Goal: Task Accomplishment & Management: Use online tool/utility

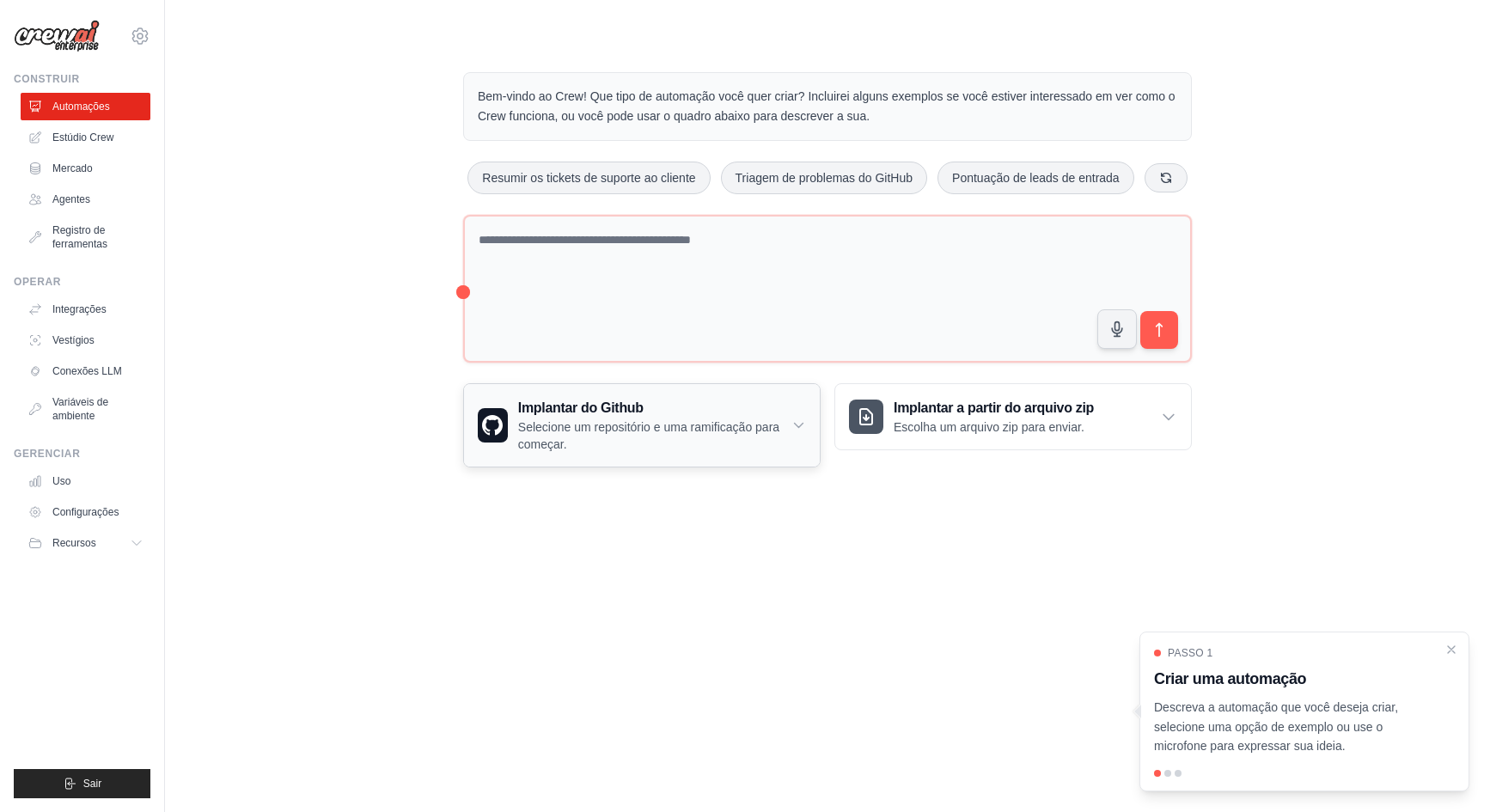
click at [797, 434] on icon at bounding box center [798, 425] width 15 height 17
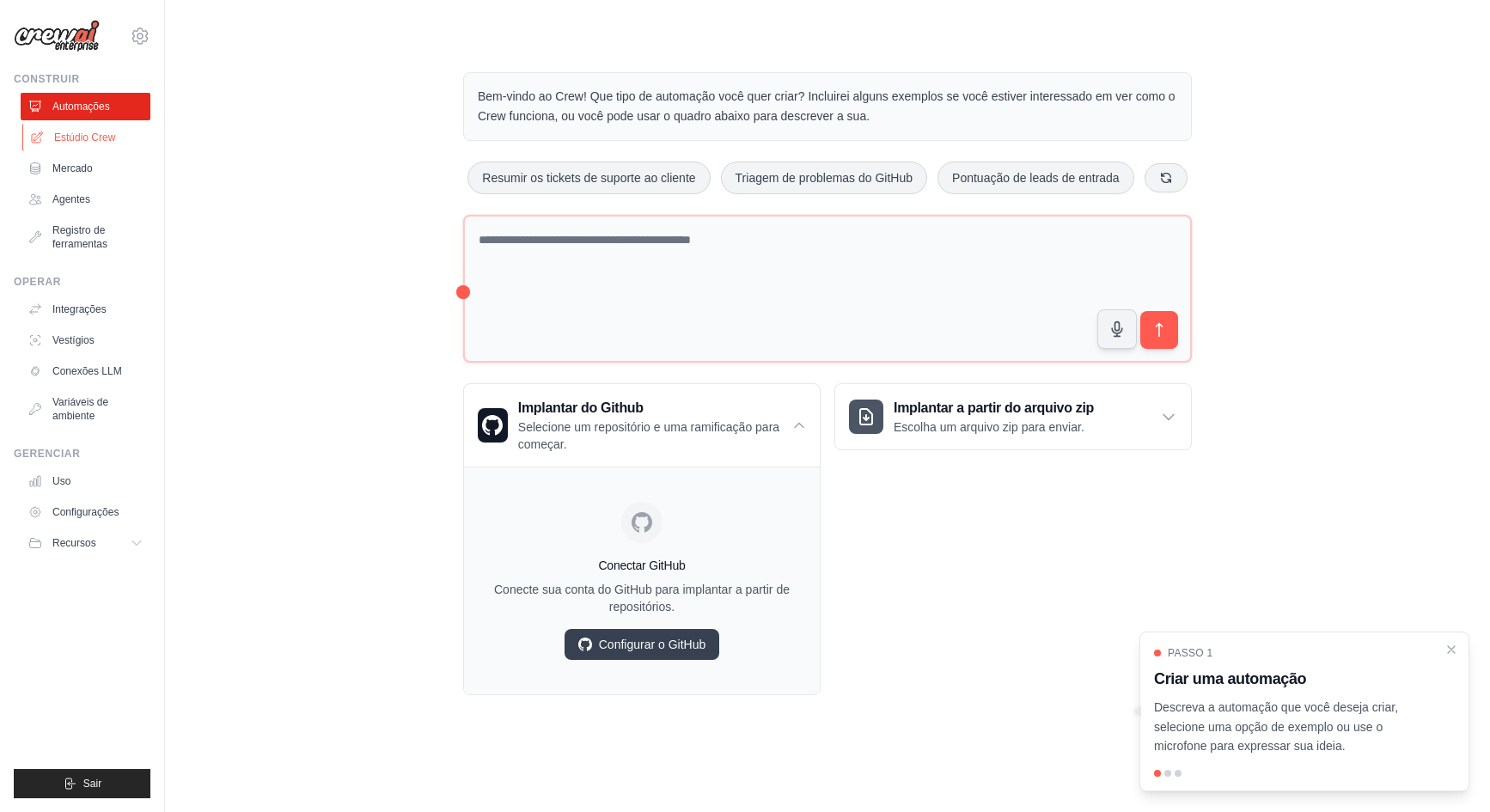
click at [97, 134] on font "Estúdio Crew" at bounding box center [84, 137] width 61 height 12
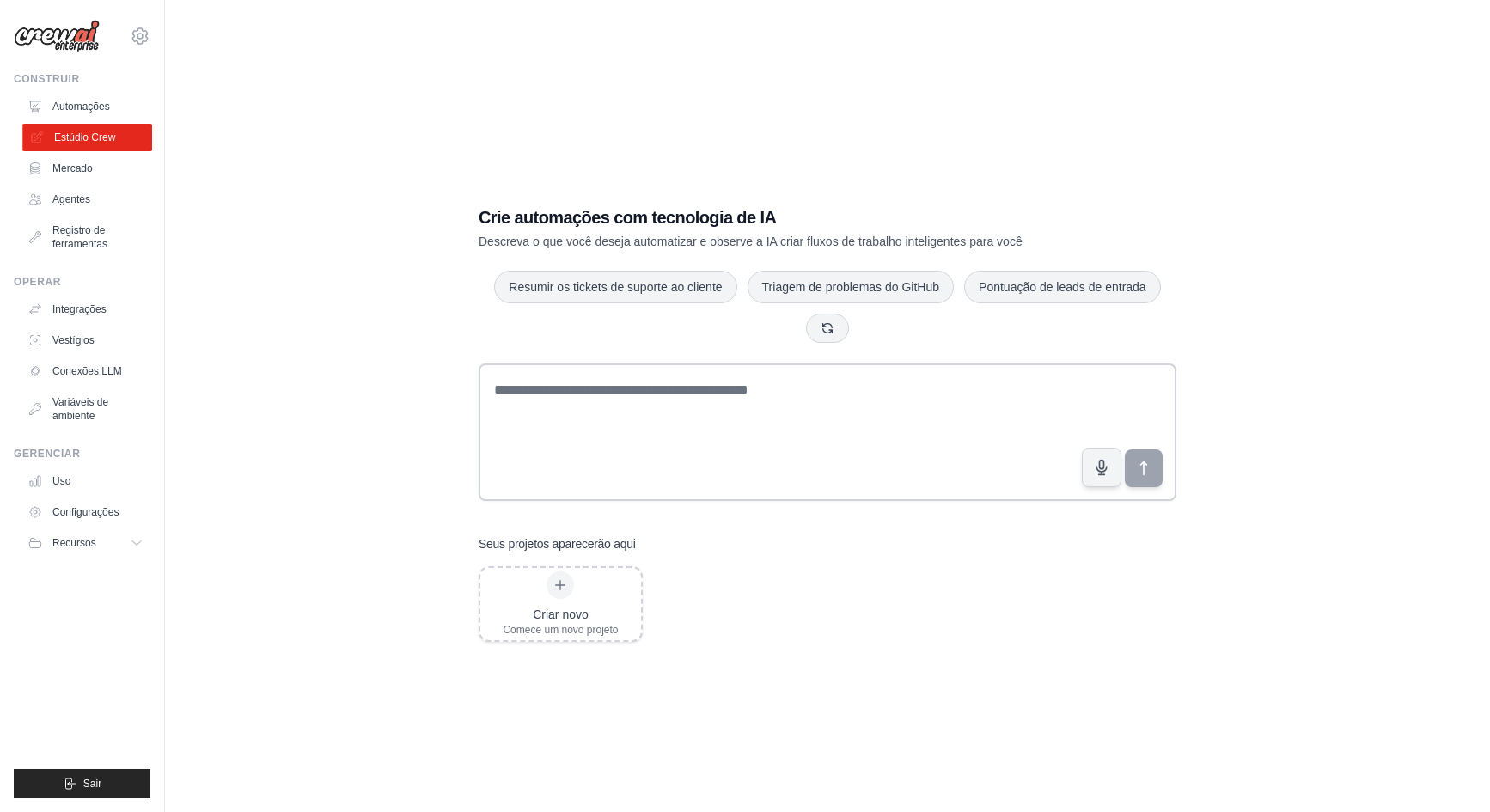
scroll to position [3, 0]
click at [849, 326] on button "button" at bounding box center [827, 324] width 43 height 29
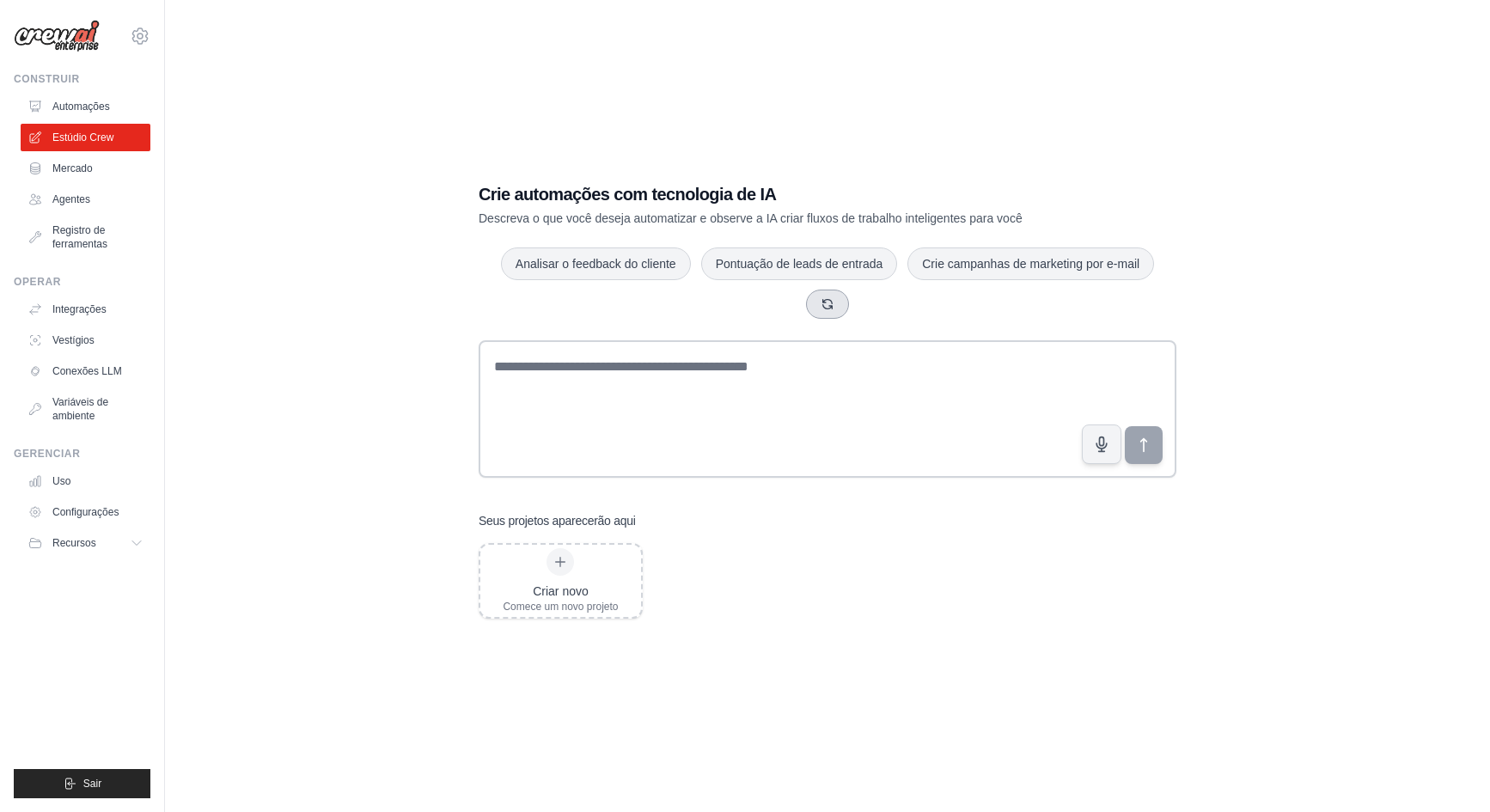
scroll to position [4, 0]
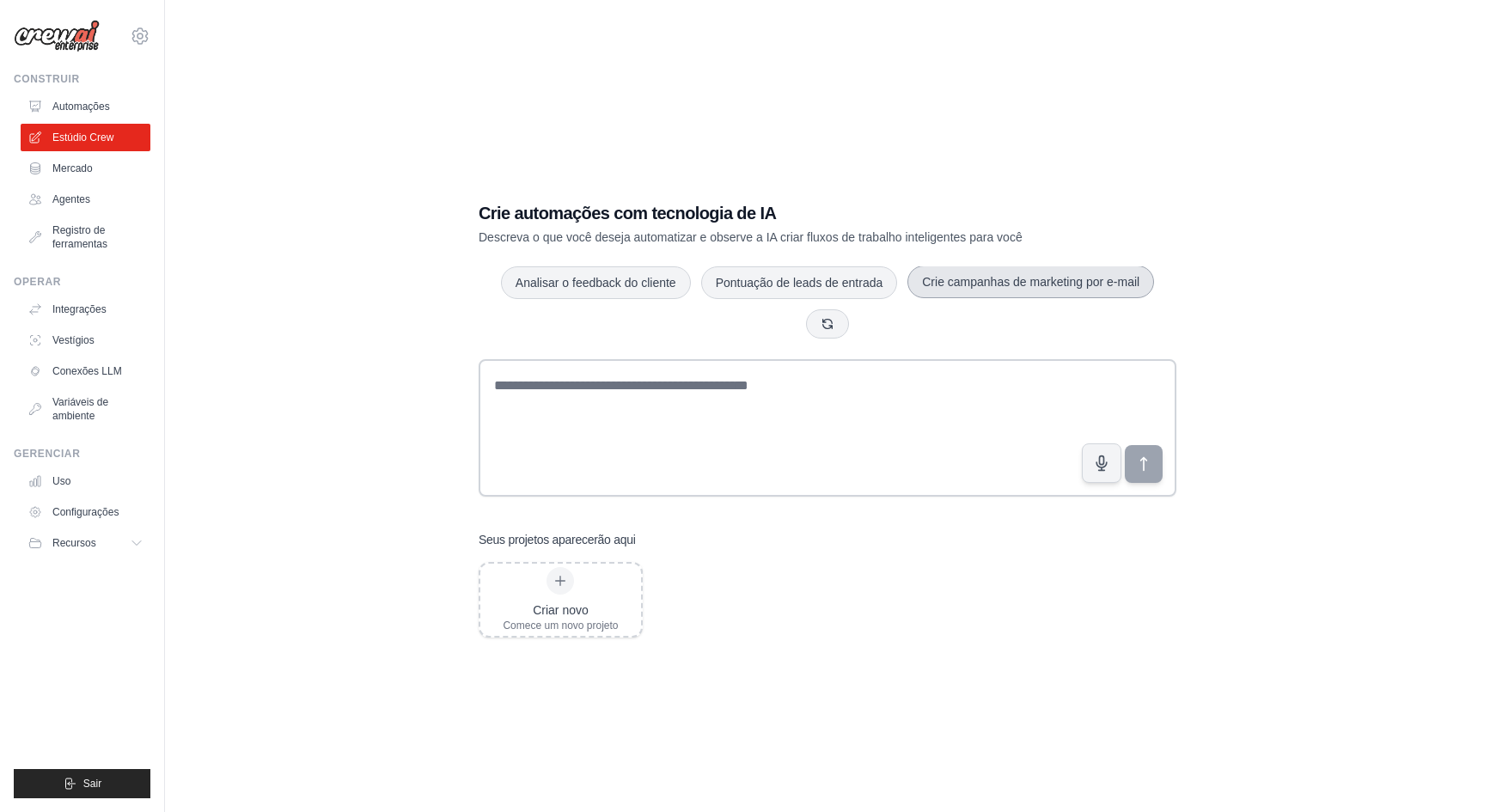
click at [1009, 289] on font "Crie campanhas de marketing por e-mail" at bounding box center [1031, 282] width 217 height 14
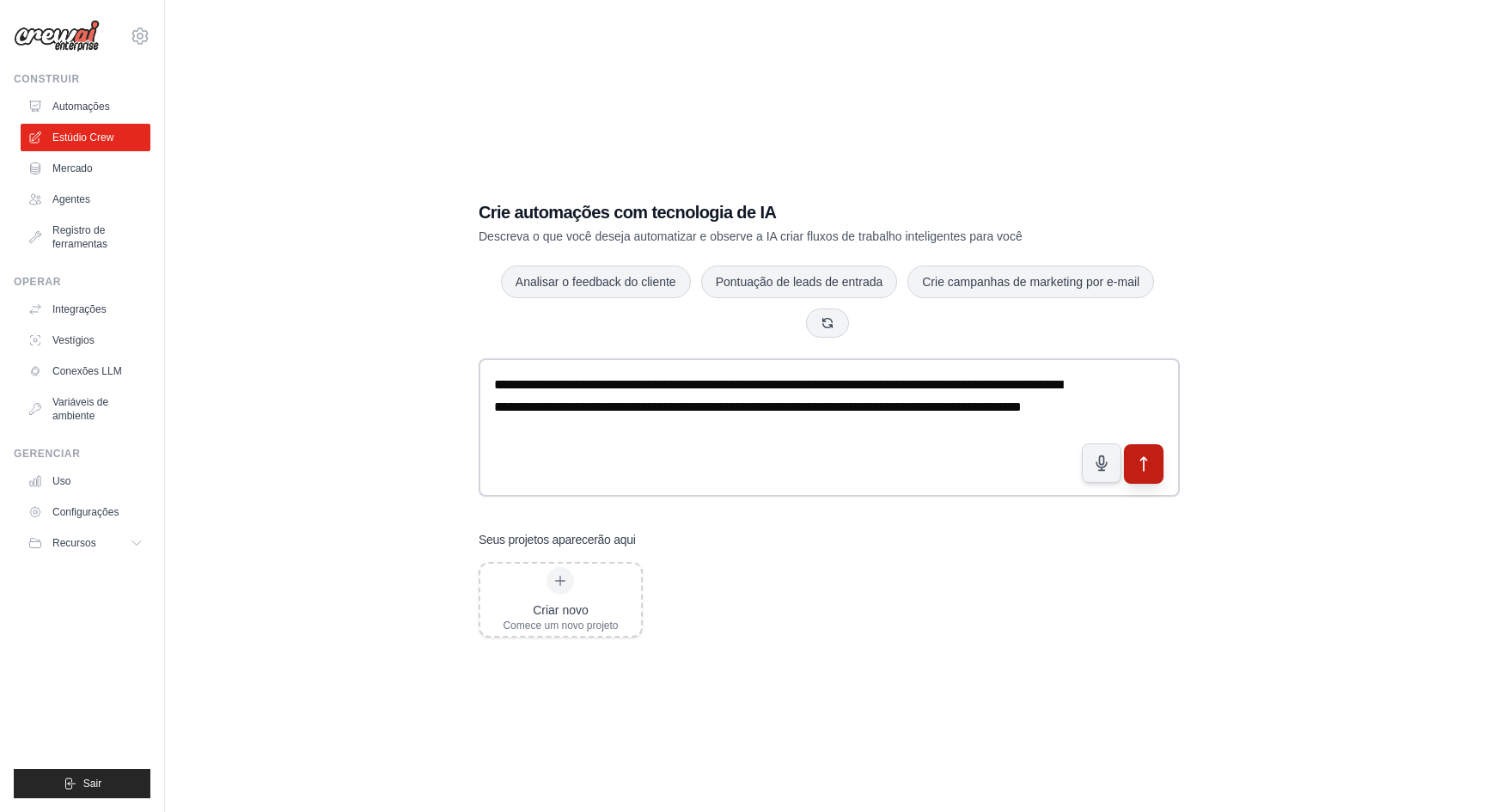
click at [1150, 473] on icon "submit" at bounding box center [1145, 464] width 18 height 18
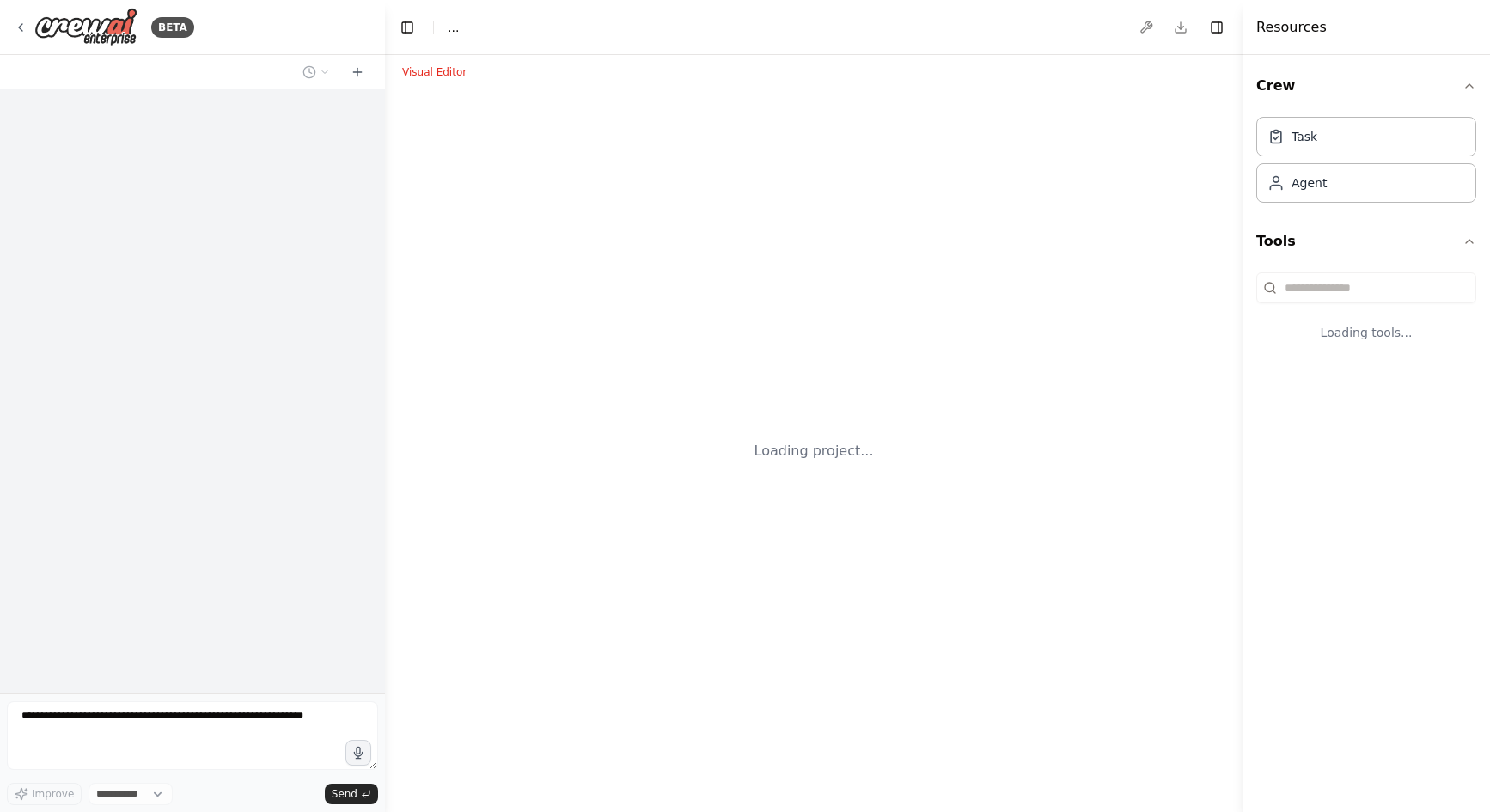
select select "****"
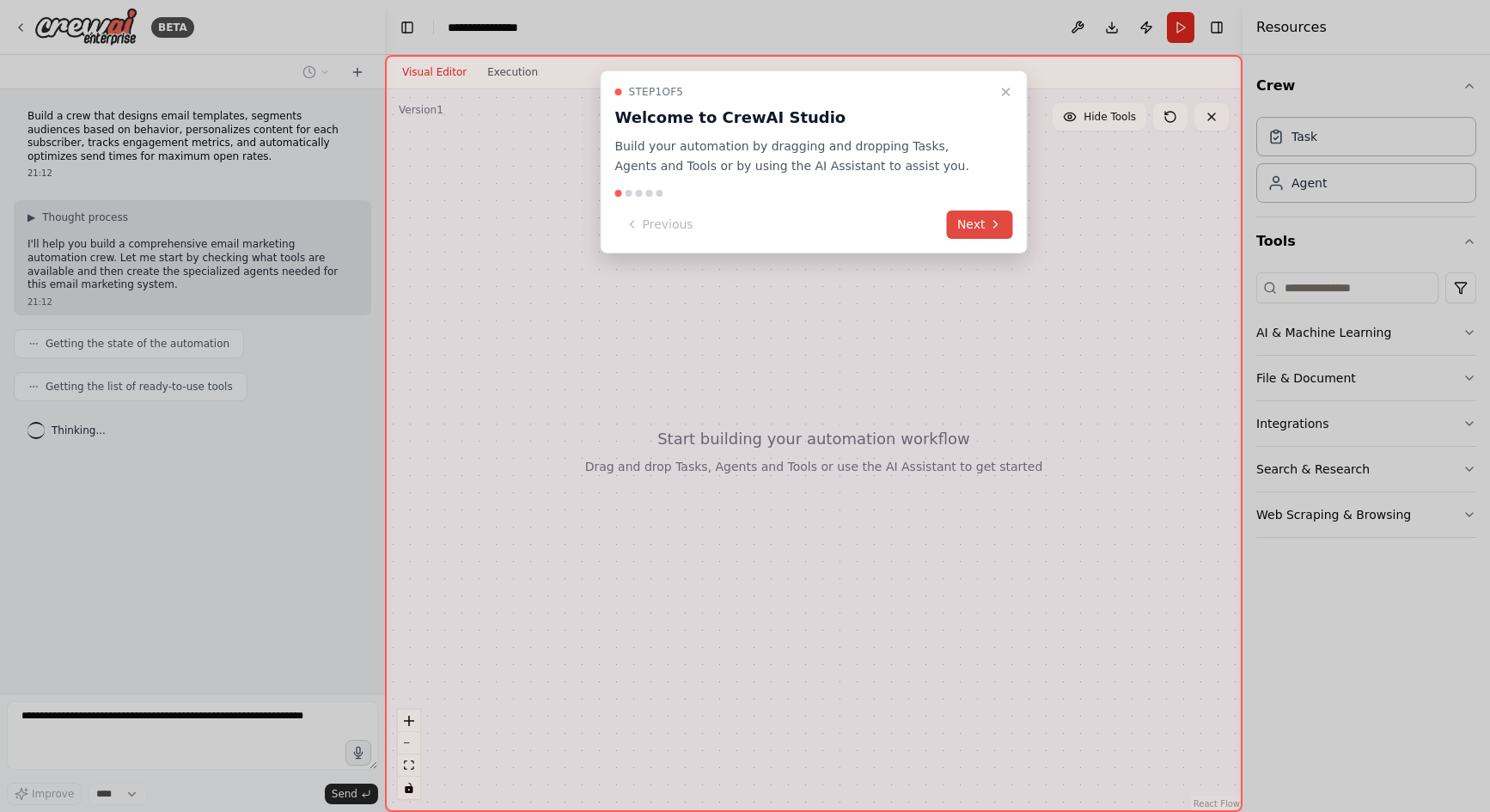
click at [967, 223] on button "Next" at bounding box center [980, 225] width 66 height 28
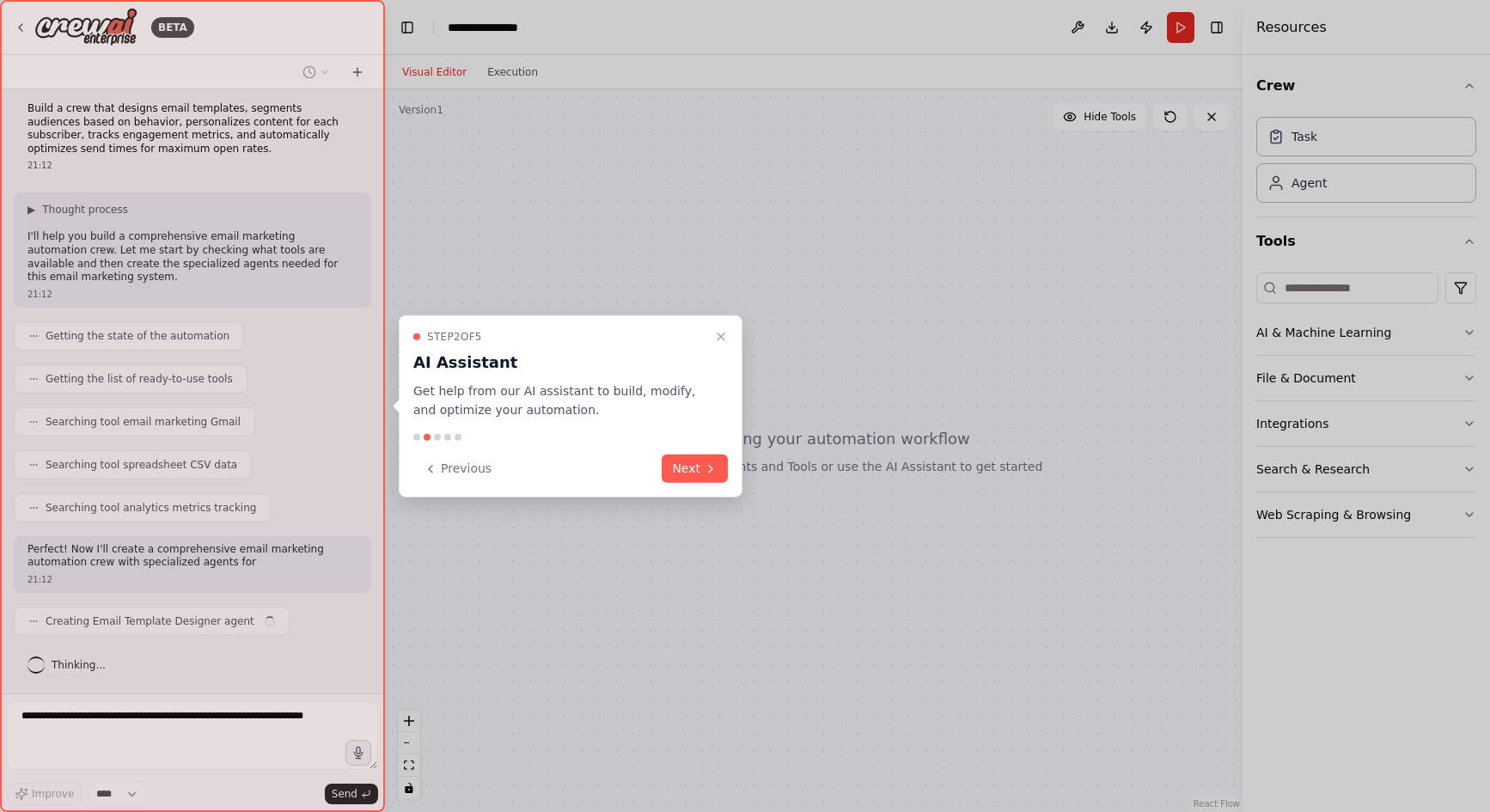
scroll to position [21, 0]
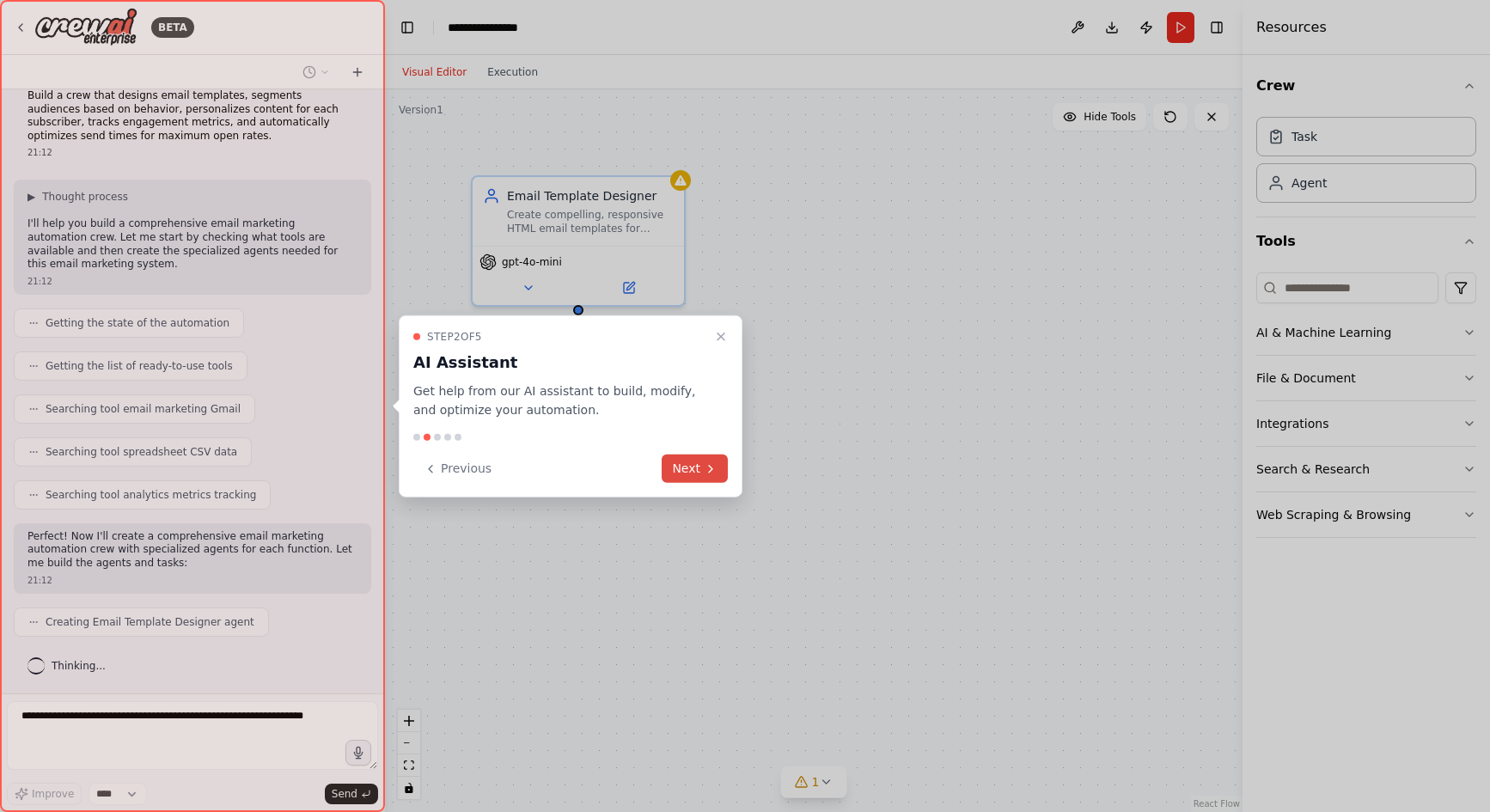
click at [690, 457] on button "Next" at bounding box center [695, 469] width 66 height 28
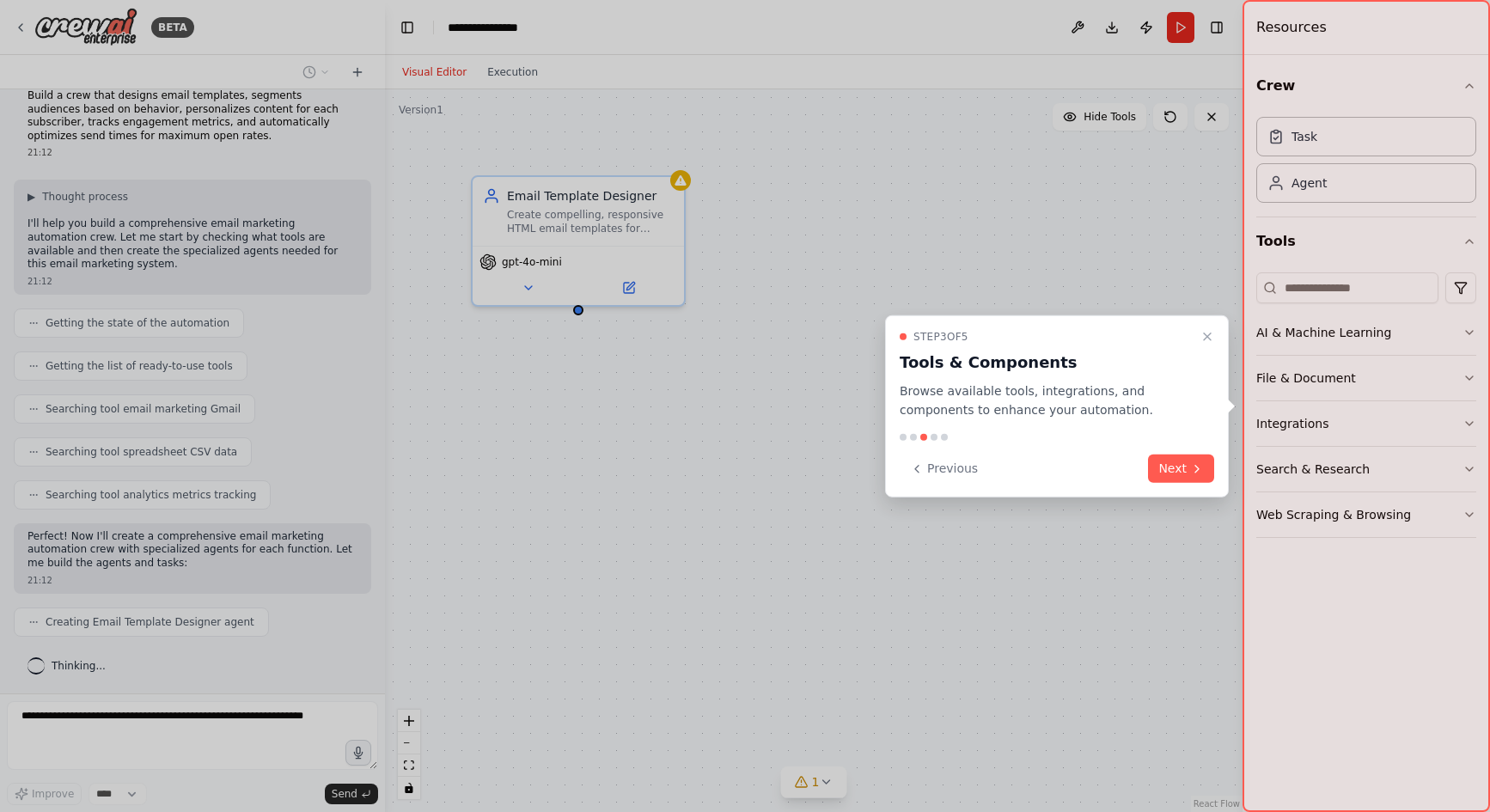
click at [507, 262] on div at bounding box center [745, 406] width 1490 height 812
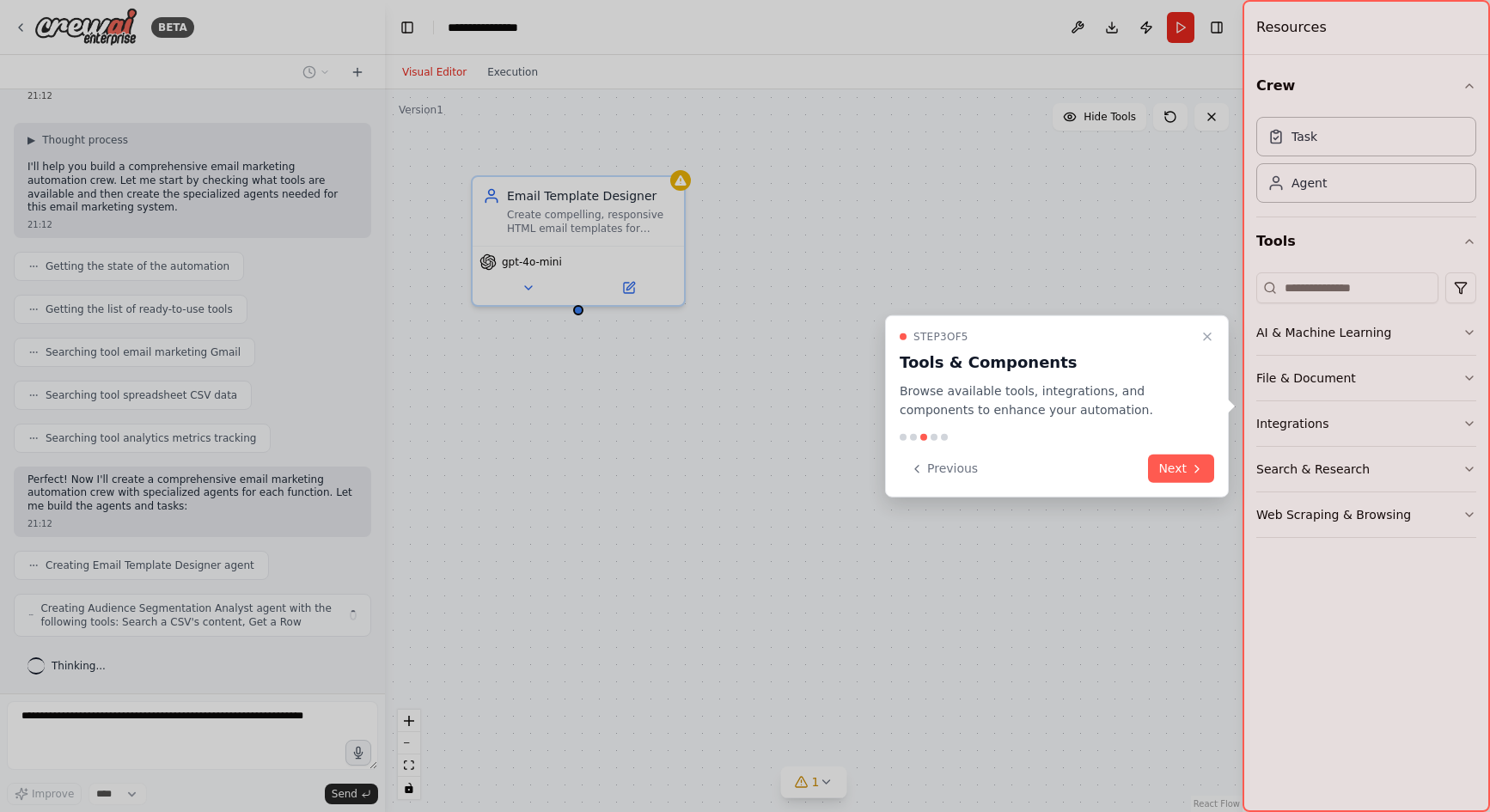
click at [528, 287] on div at bounding box center [745, 406] width 1490 height 812
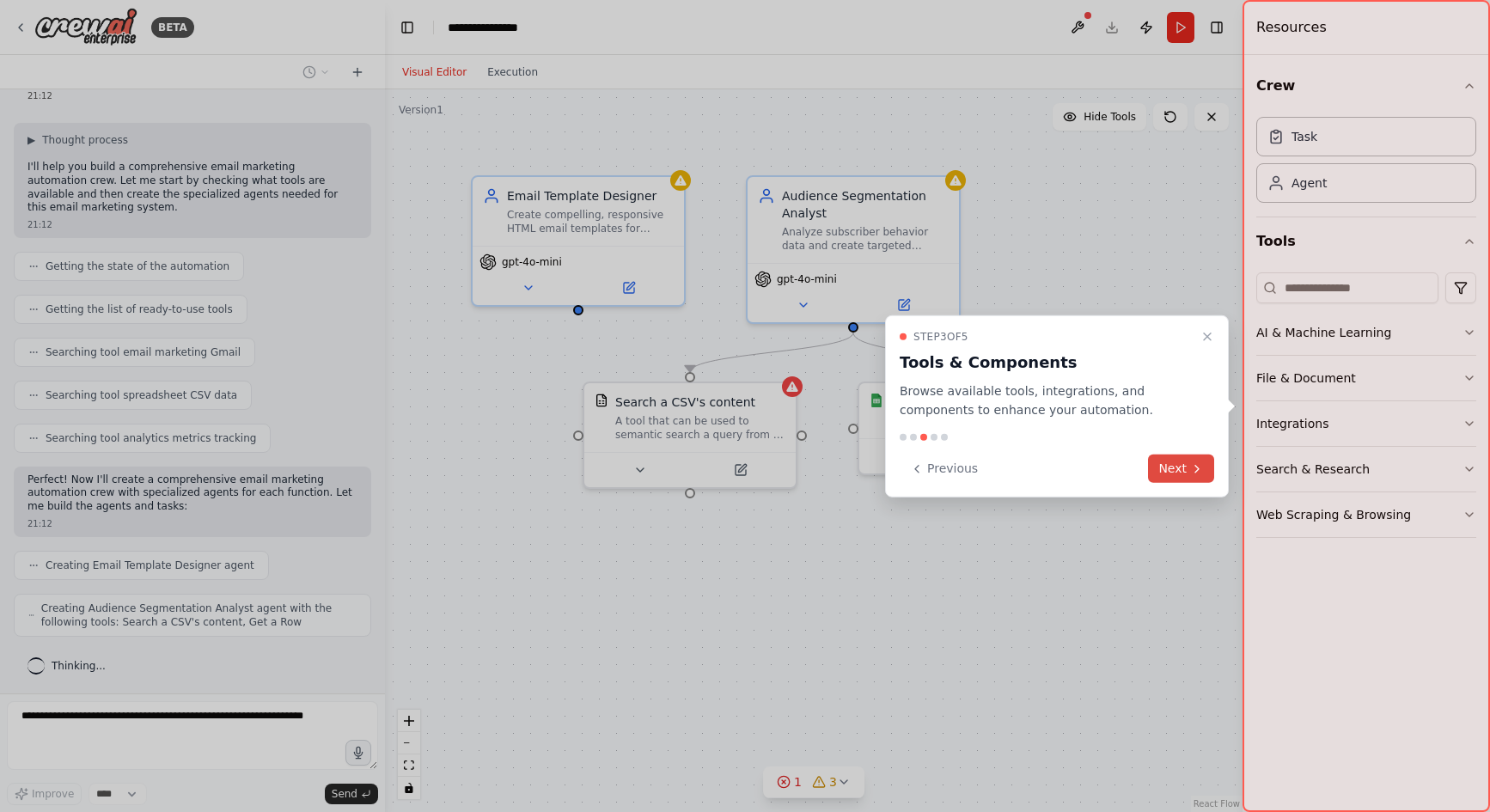
click at [1186, 469] on button "Next" at bounding box center [1181, 469] width 66 height 28
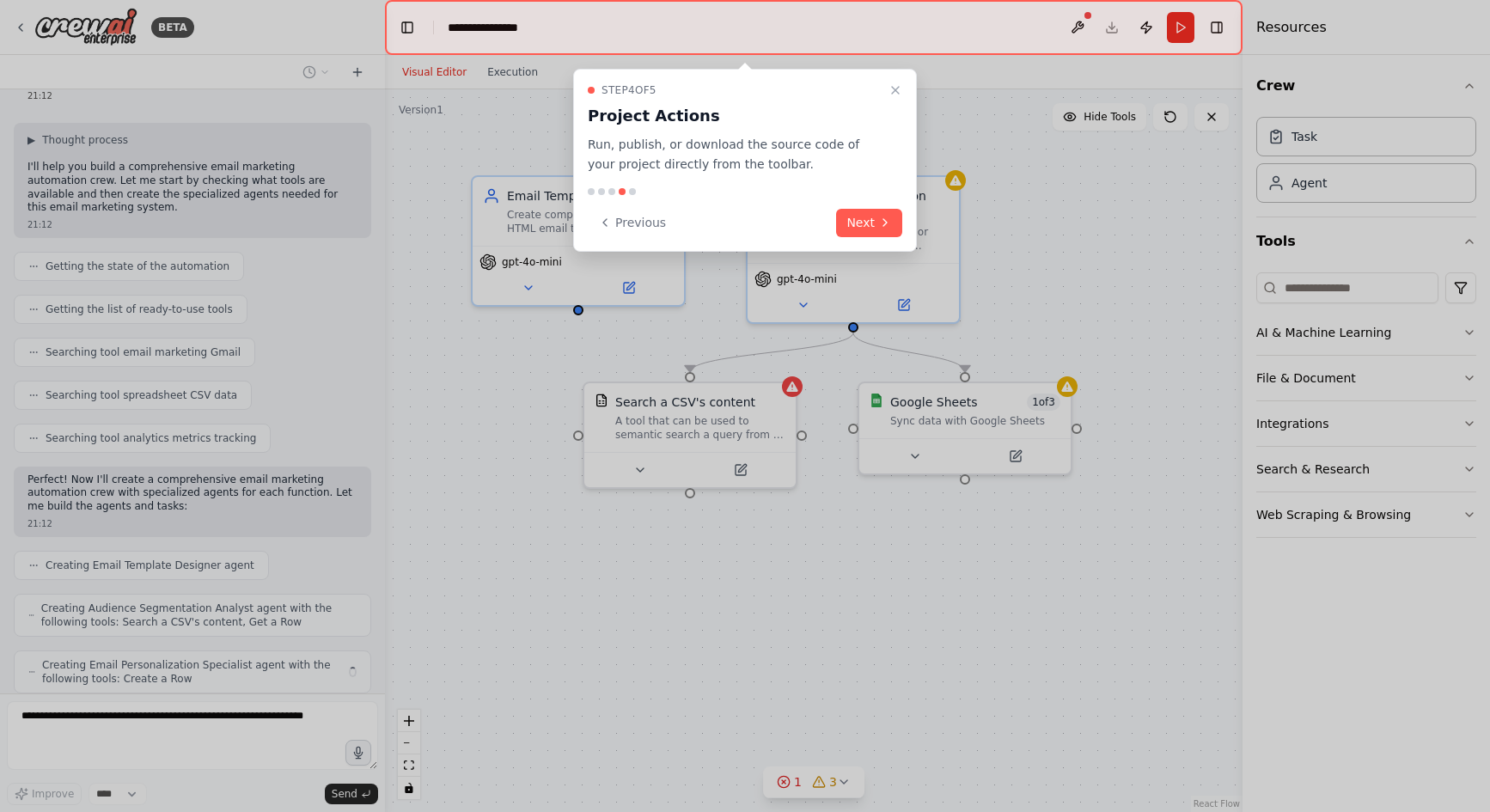
scroll to position [134, 0]
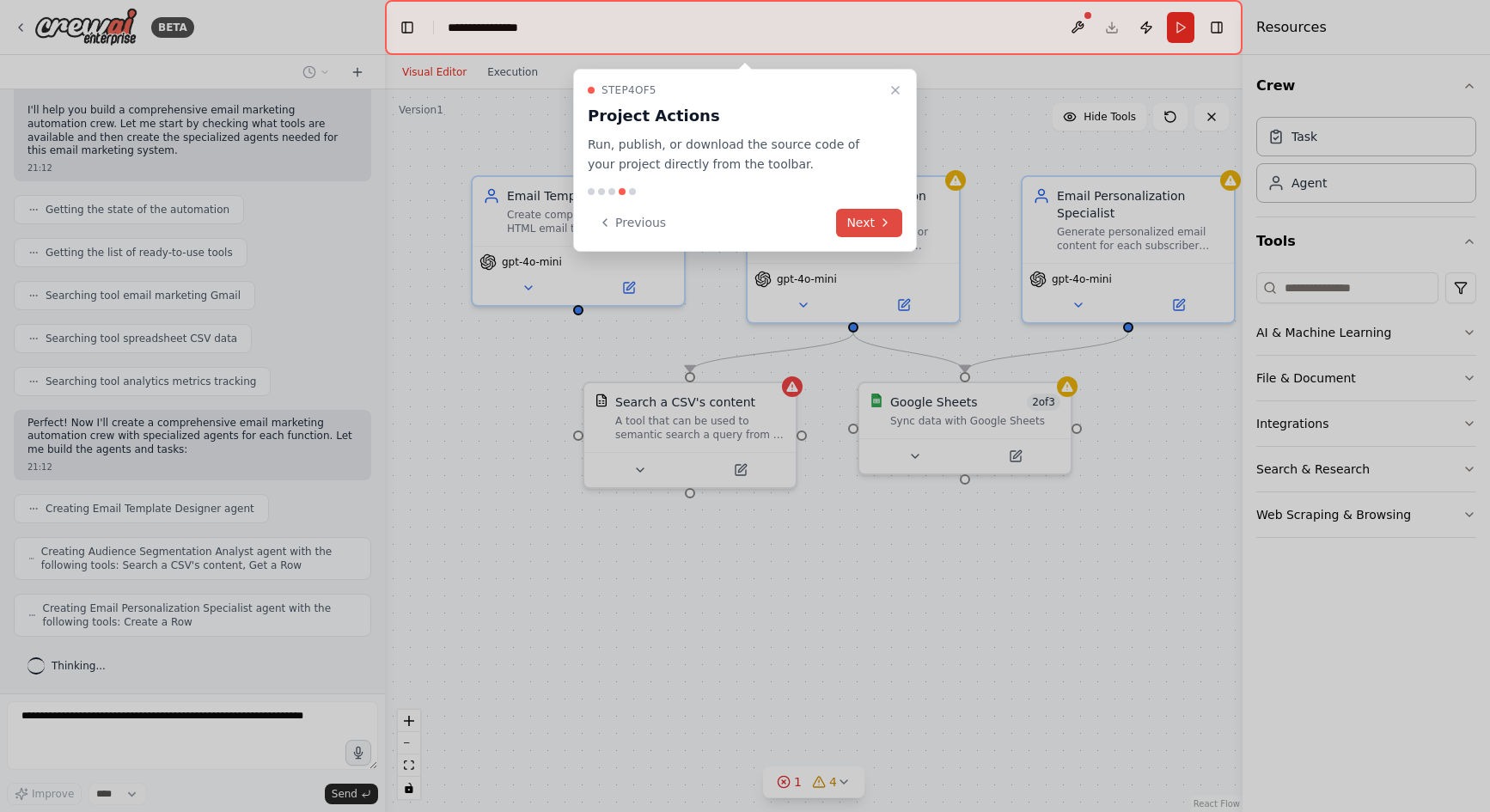
click at [878, 221] on icon at bounding box center [885, 223] width 14 height 14
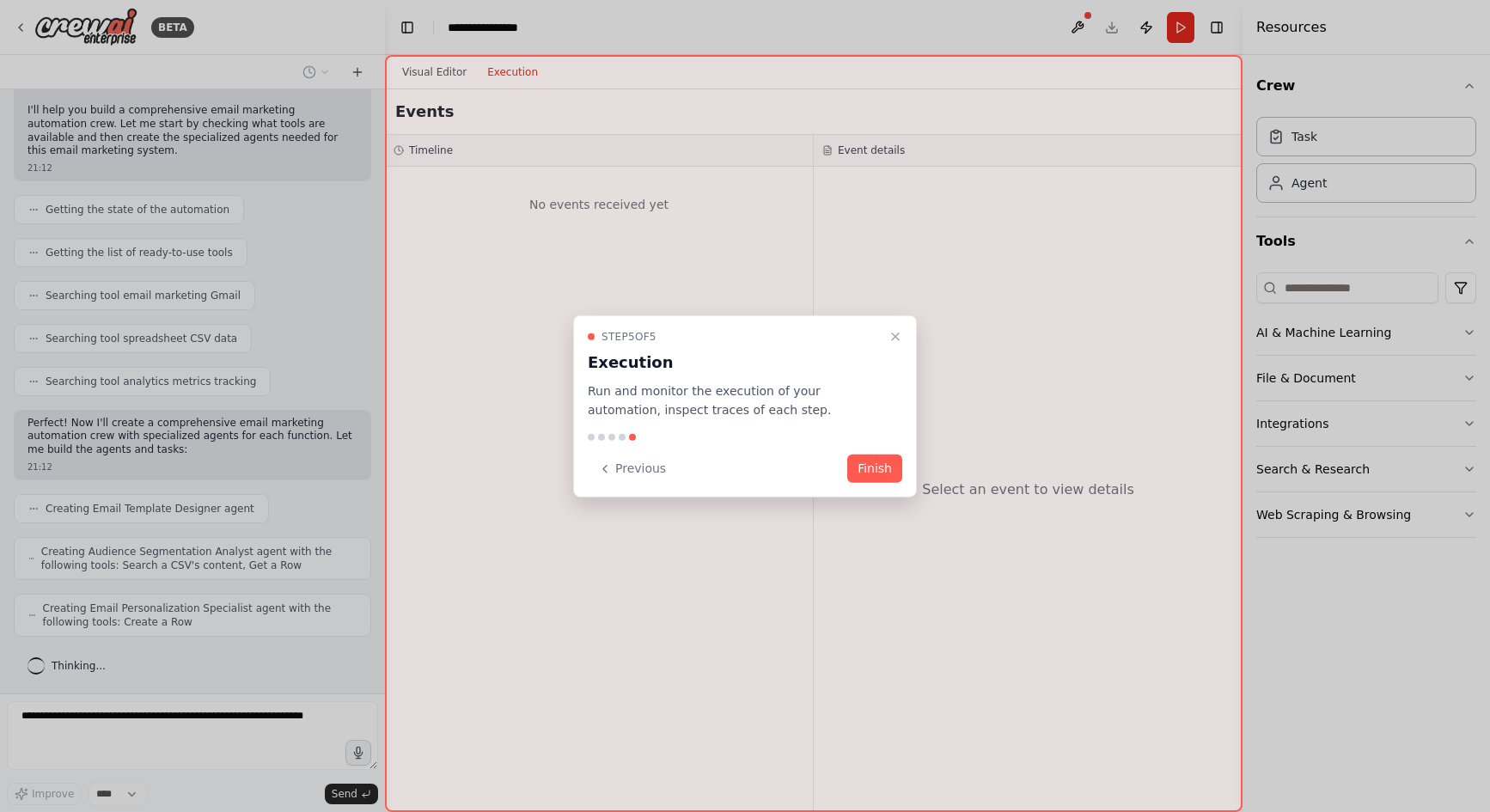
scroll to position [191, 0]
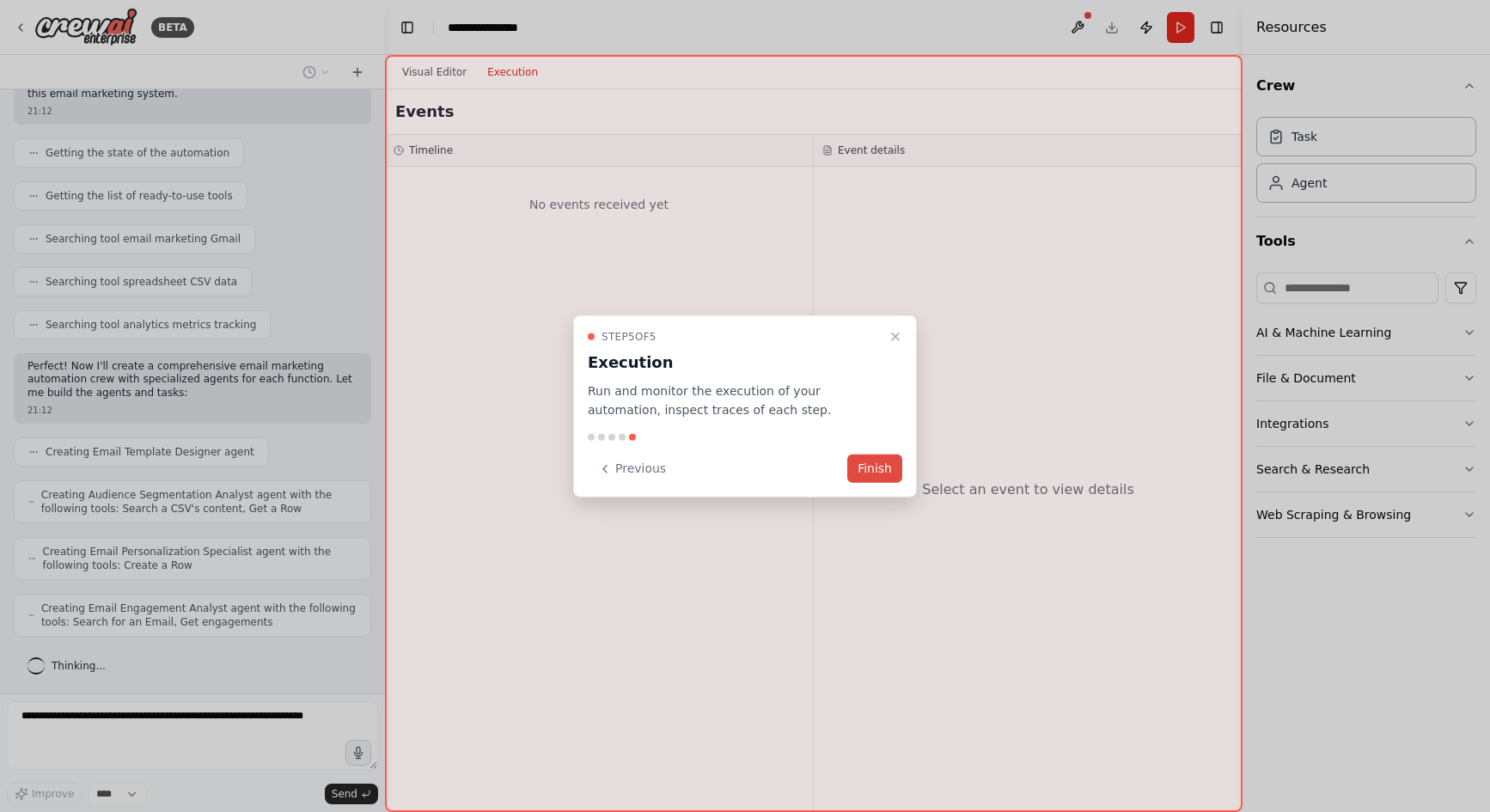
click at [885, 462] on button "Finish" at bounding box center [874, 469] width 55 height 28
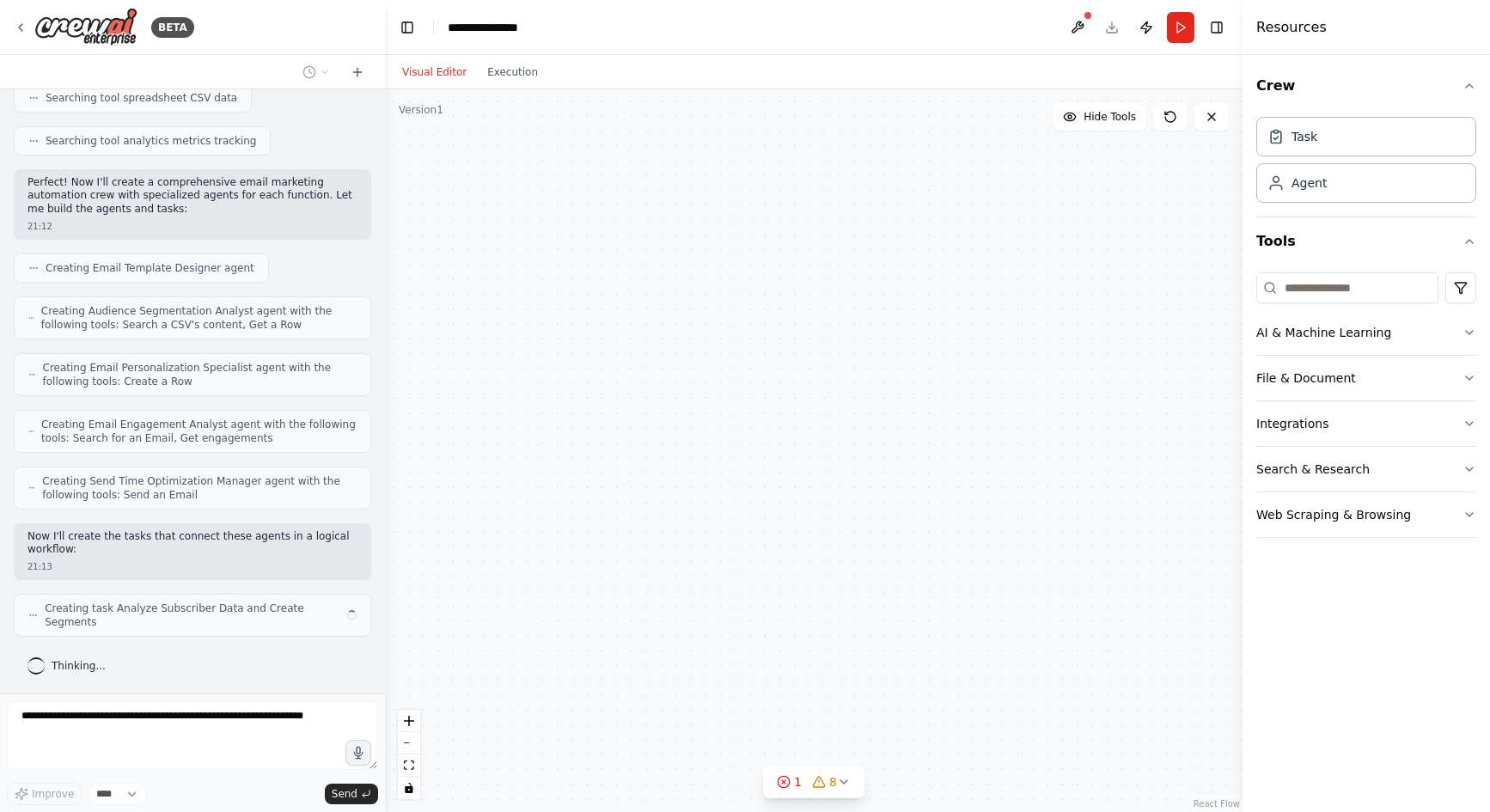
scroll to position [361, 0]
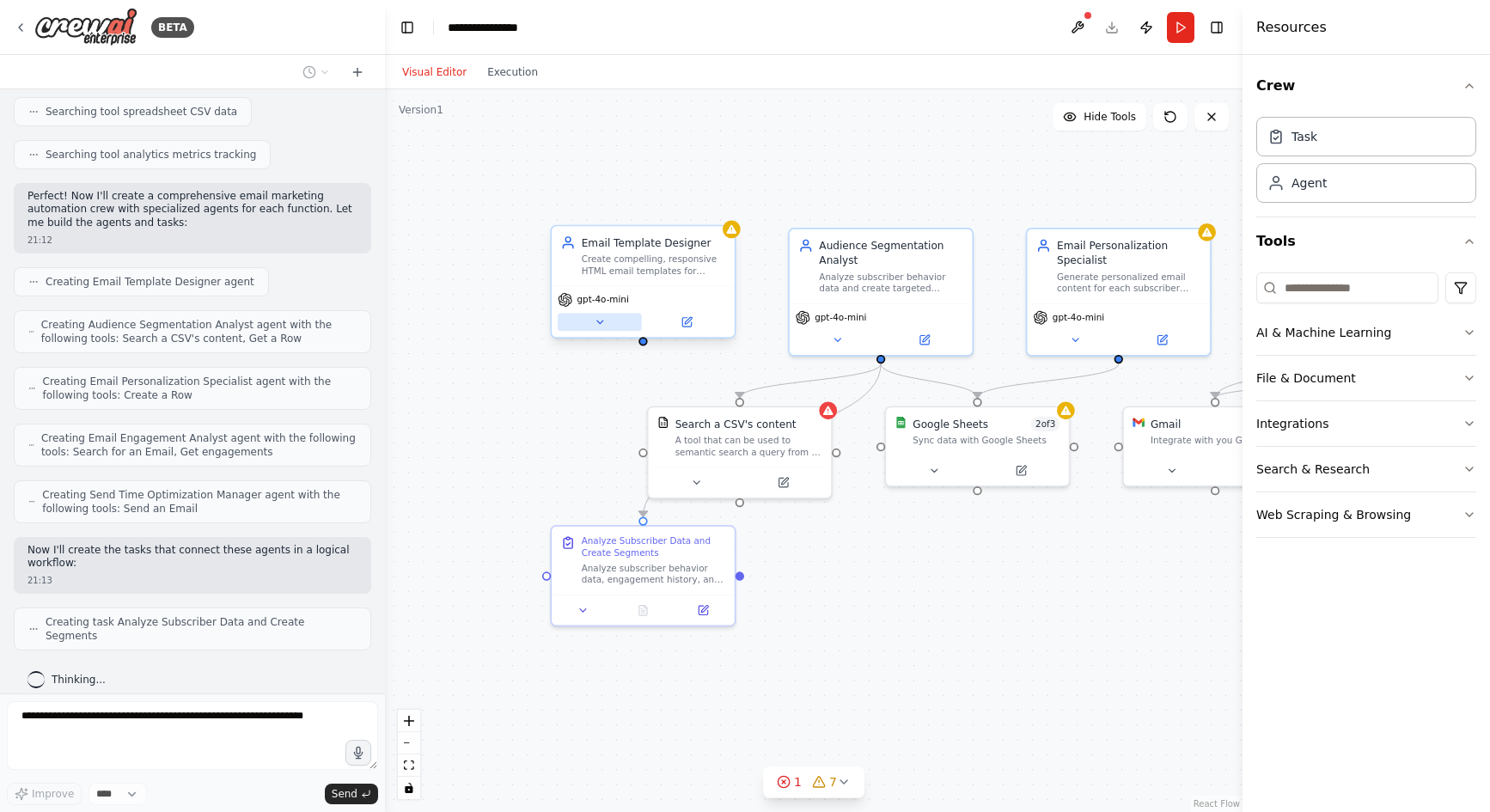
click at [604, 323] on icon at bounding box center [600, 322] width 12 height 12
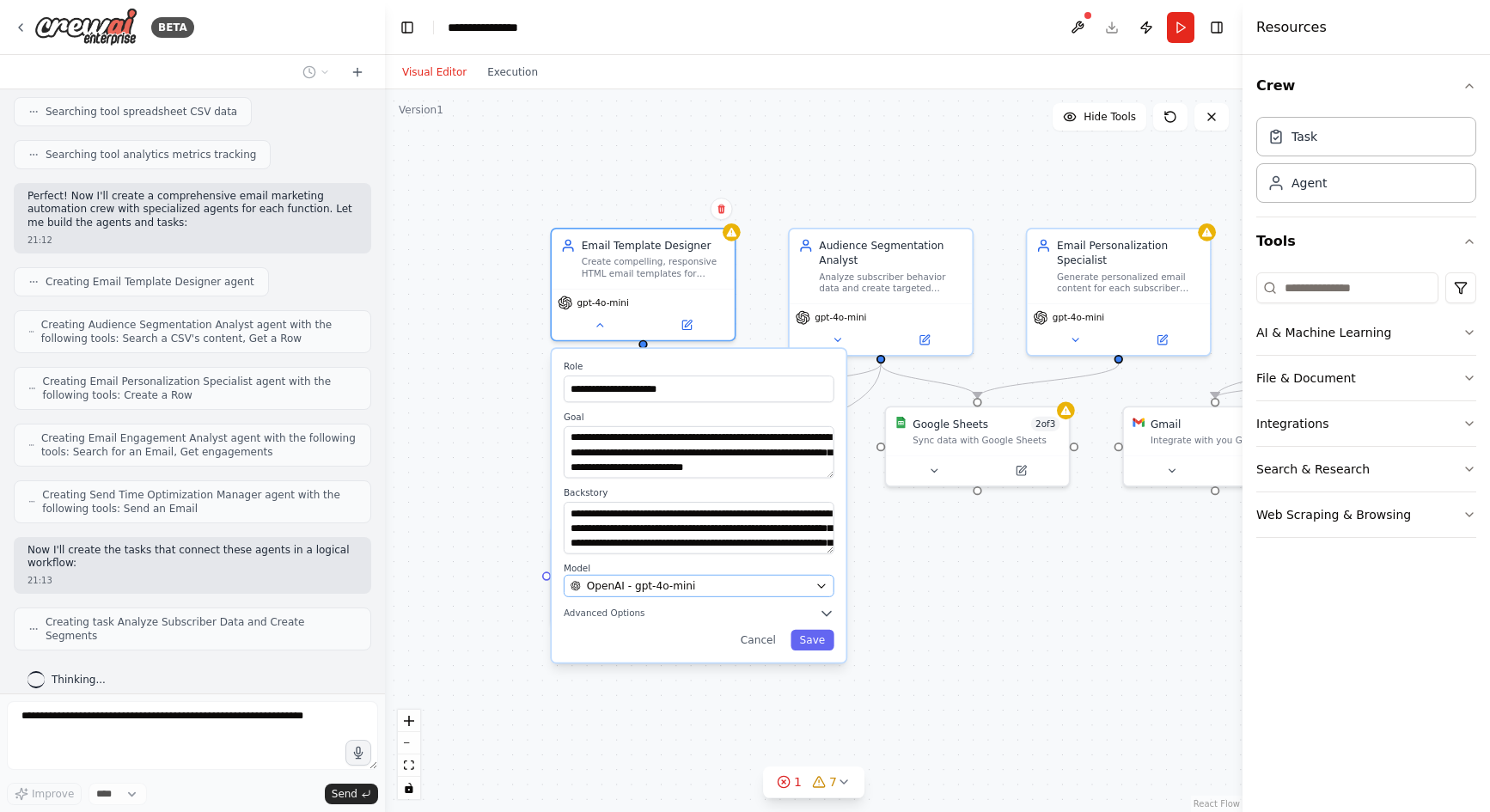
scroll to position [404, 0]
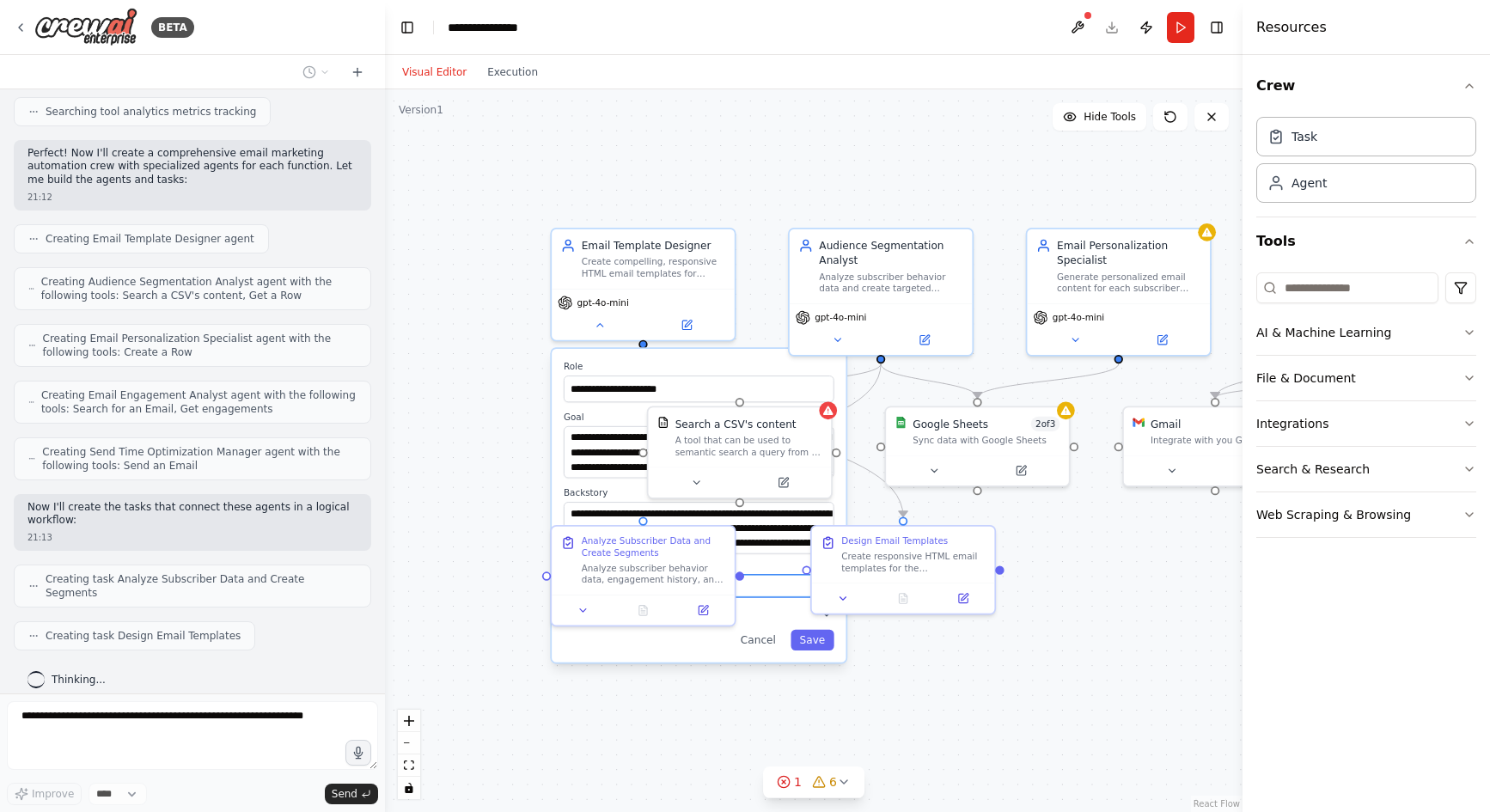
click at [782, 589] on div "OpenAI - gpt-4o-mini" at bounding box center [690, 585] width 239 height 15
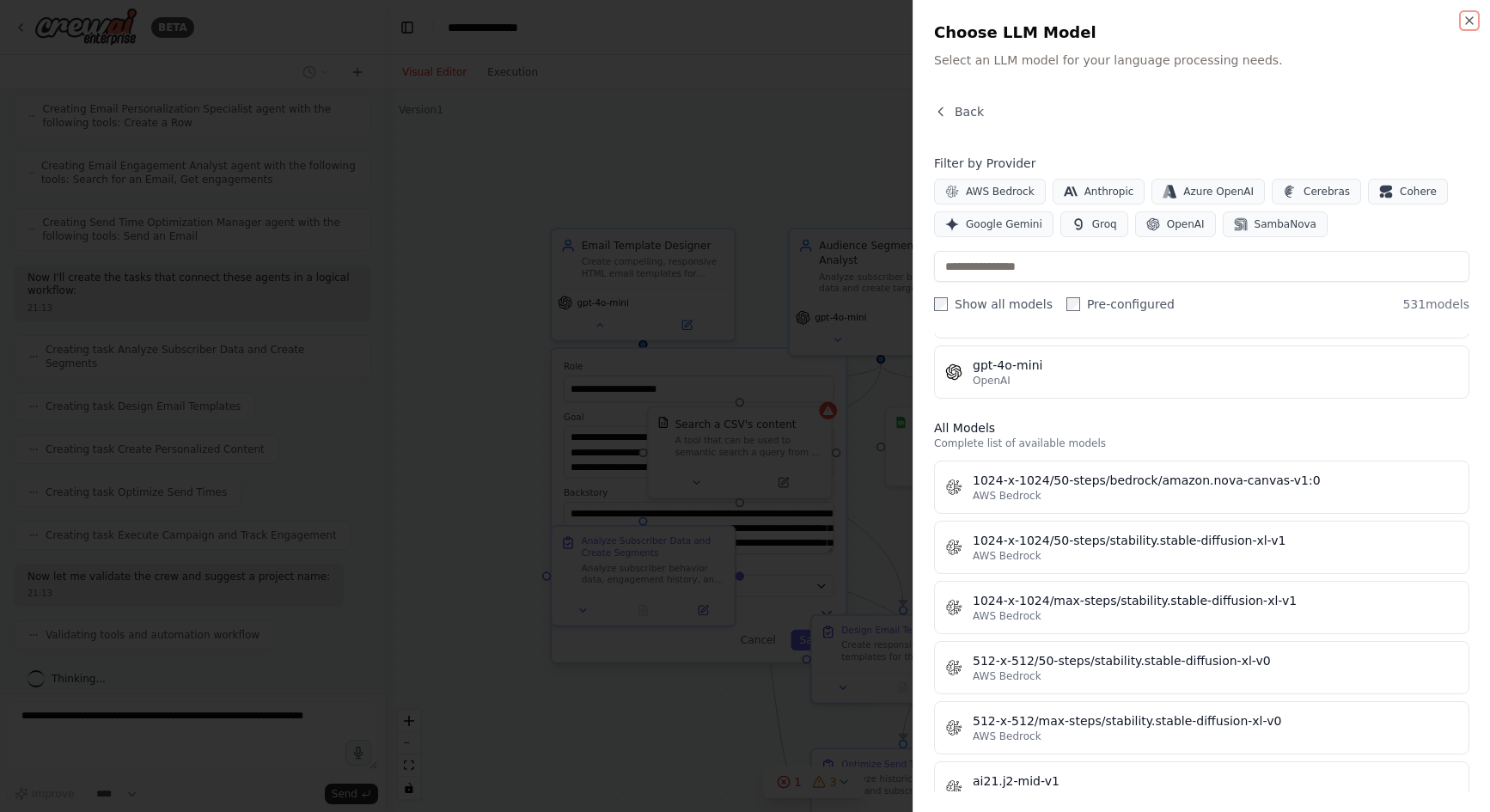
scroll to position [0, 0]
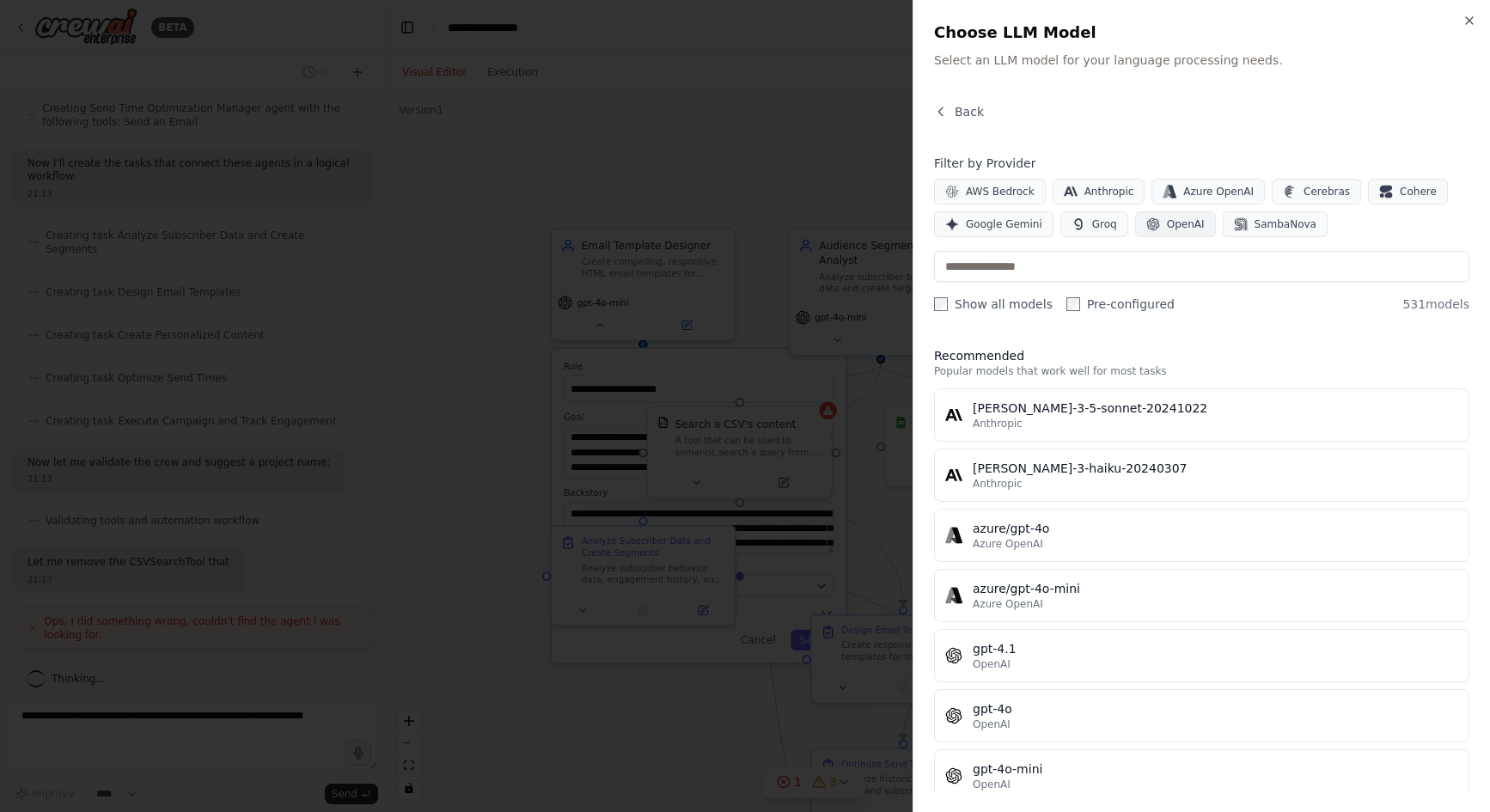
click at [1168, 222] on span "OpenAI" at bounding box center [1186, 224] width 38 height 14
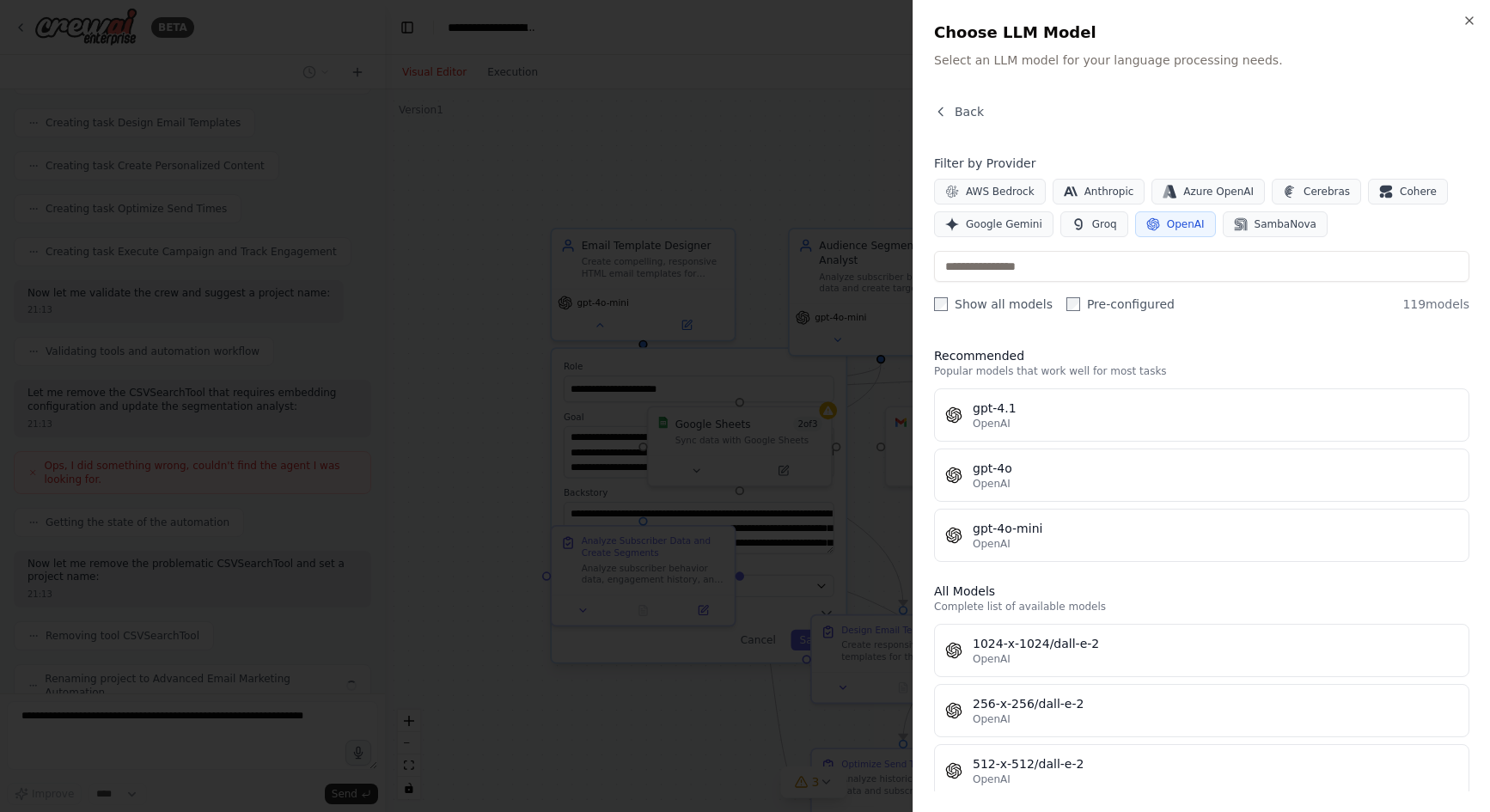
scroll to position [960, 0]
click at [462, 427] on div at bounding box center [745, 406] width 1490 height 812
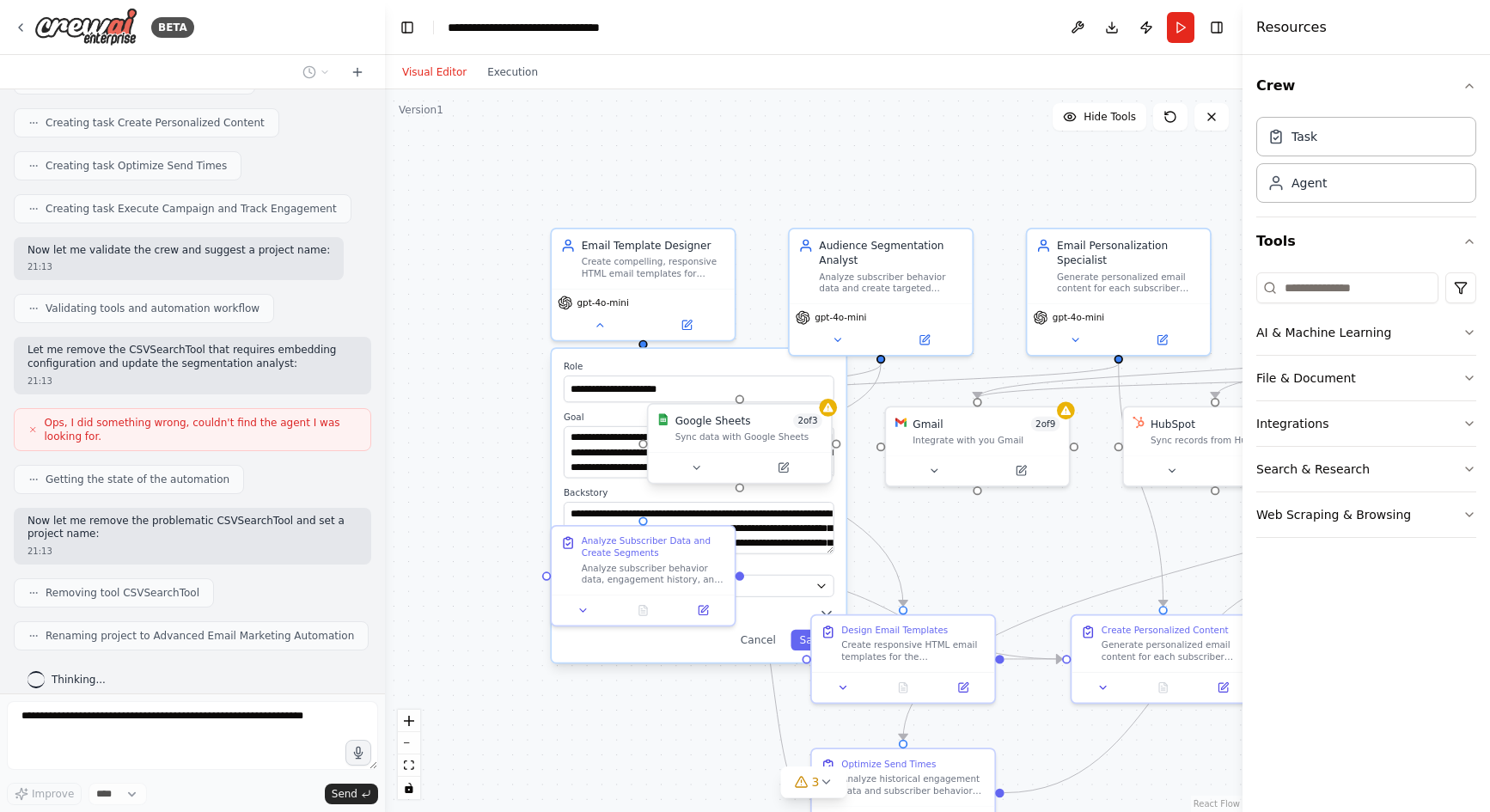
scroll to position [1003, 0]
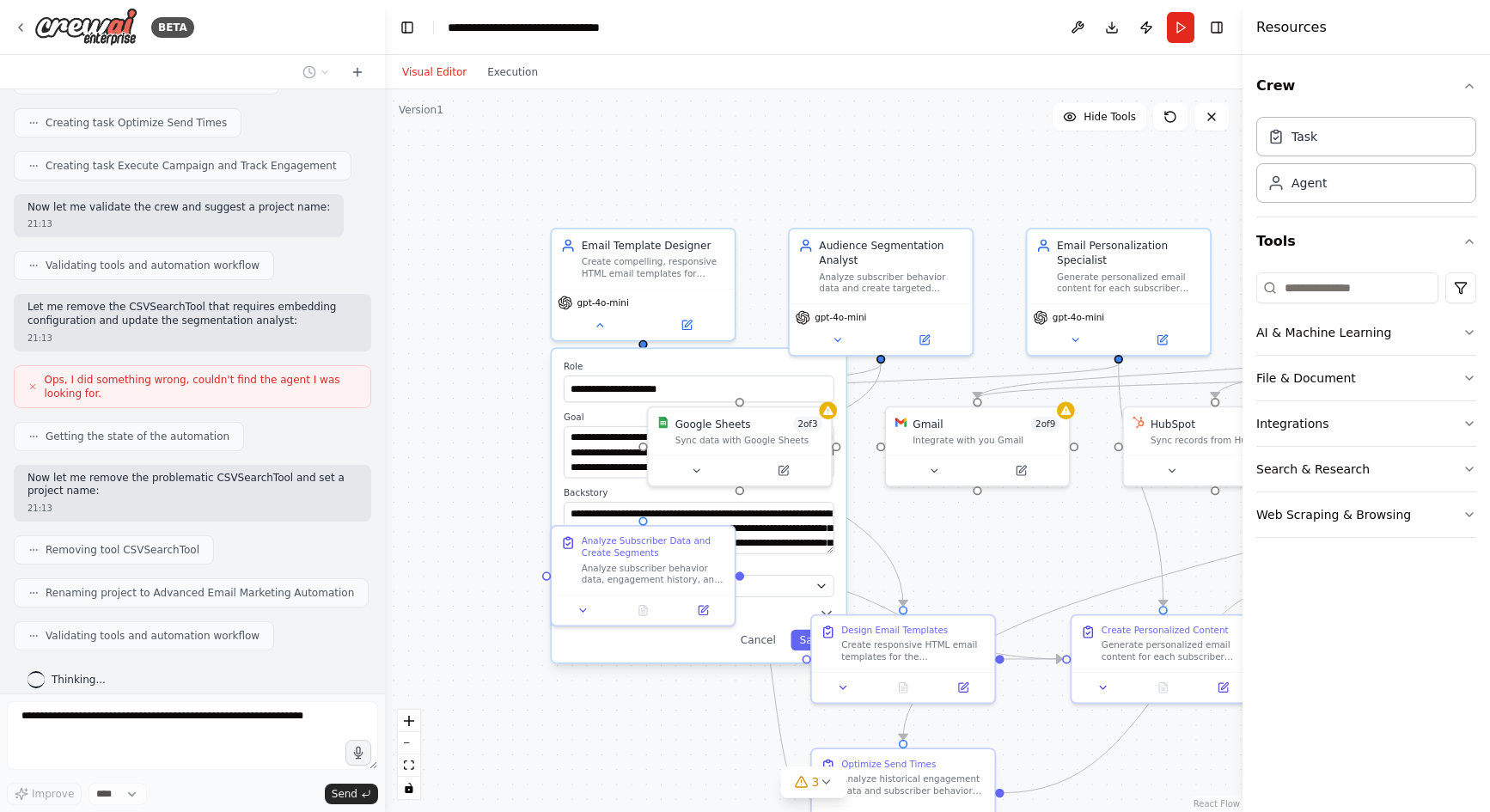
click at [521, 676] on div "**********" at bounding box center [814, 451] width 858 height 722
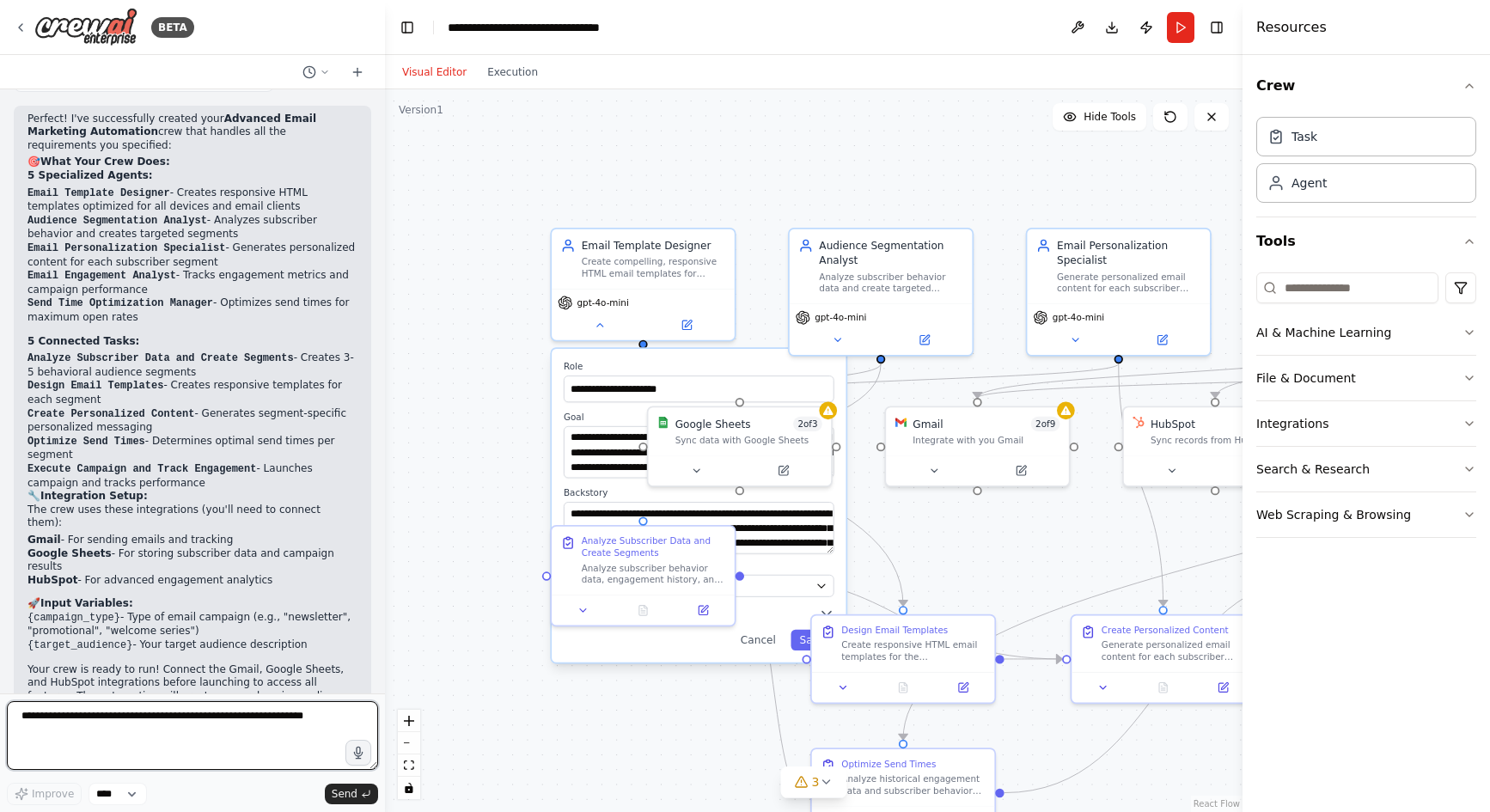
scroll to position [1575, 0]
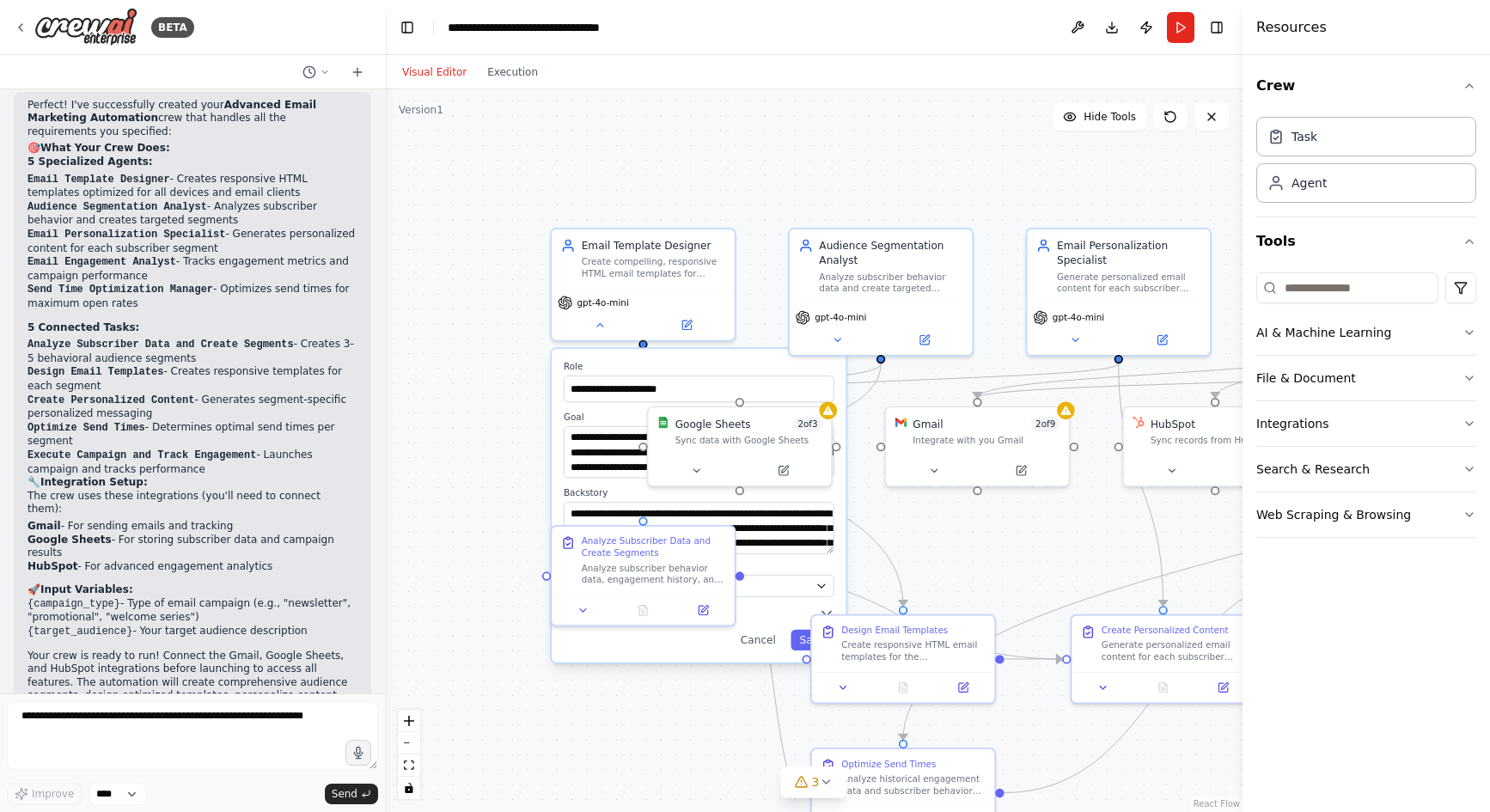
click at [750, 176] on div "**********" at bounding box center [814, 451] width 858 height 722
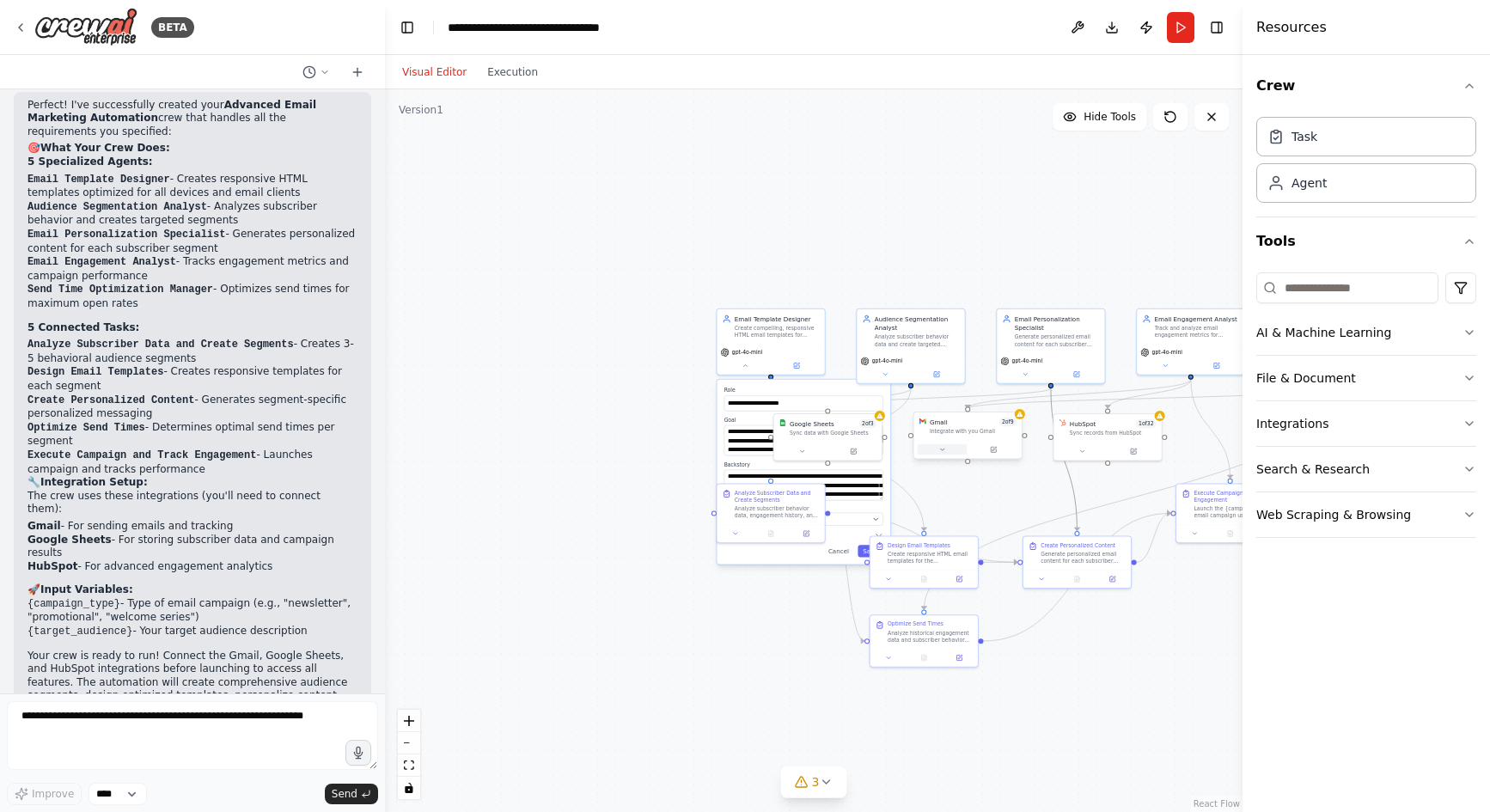
drag, startPoint x: 1065, startPoint y: 474, endPoint x: 960, endPoint y: 451, distance: 107.5
click at [960, 451] on div "**********" at bounding box center [891, 449] width 437 height 368
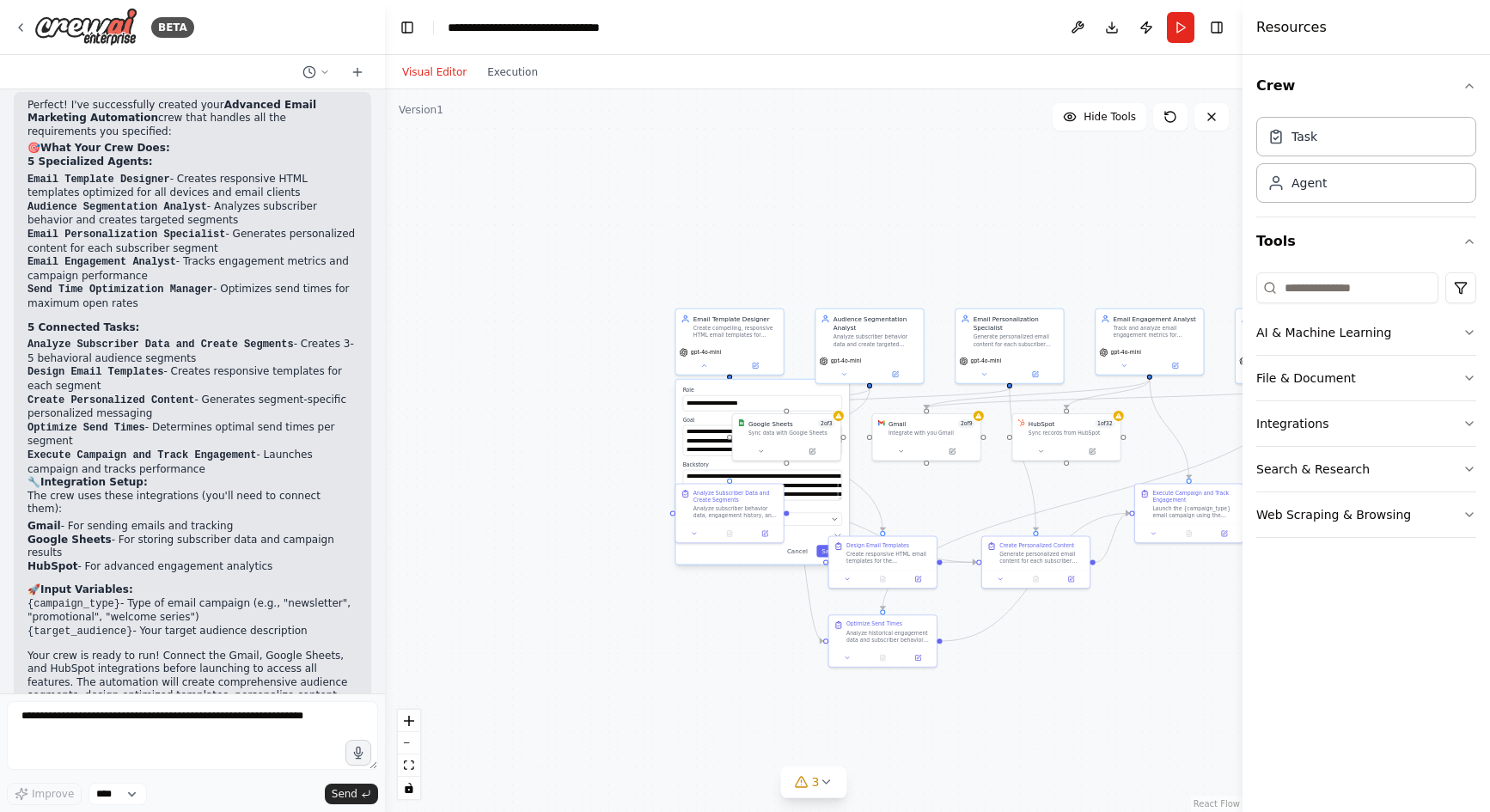
drag, startPoint x: 998, startPoint y: 231, endPoint x: 758, endPoint y: 229, distance: 240.0
click at [758, 229] on div "**********" at bounding box center [814, 451] width 858 height 722
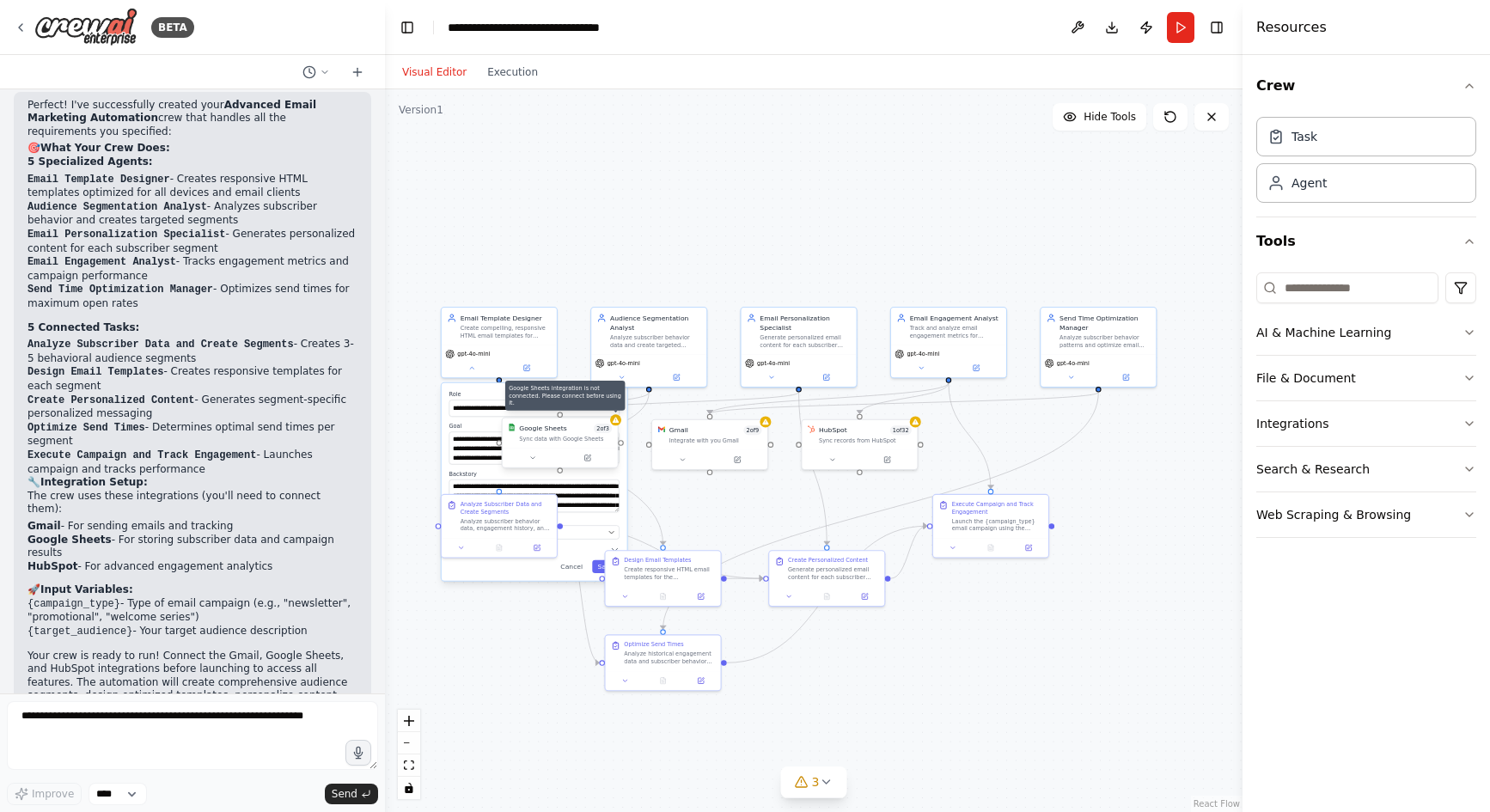
click at [618, 424] on div at bounding box center [615, 419] width 11 height 11
click at [616, 426] on div "Google Sheets 2 of 3 Sync data with Google Sheets" at bounding box center [560, 434] width 115 height 30
click at [549, 443] on div "Google Sheets 2 of 3 Sync data with Google Sheets" at bounding box center [560, 434] width 115 height 30
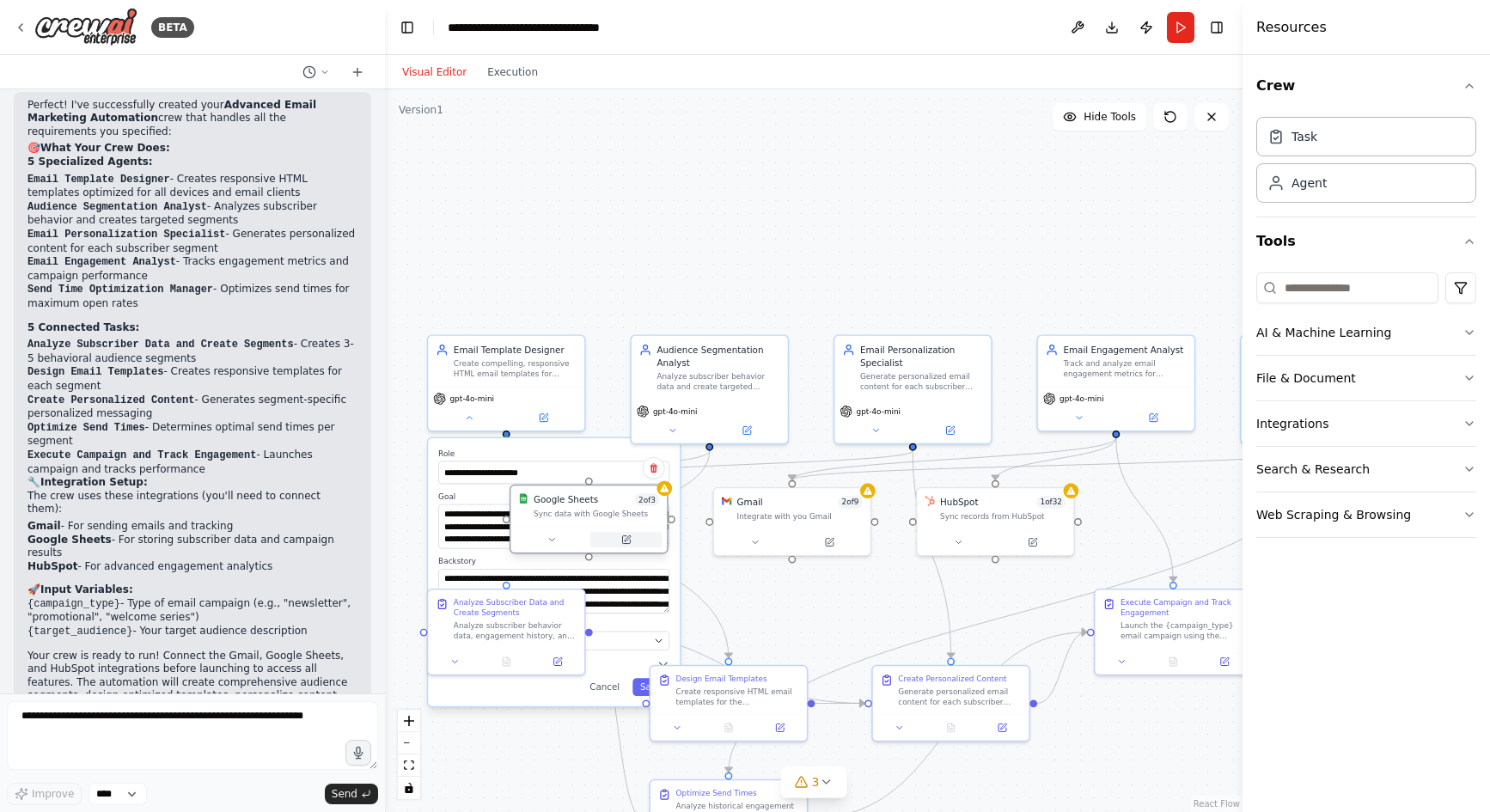
click at [623, 541] on icon at bounding box center [626, 540] width 8 height 8
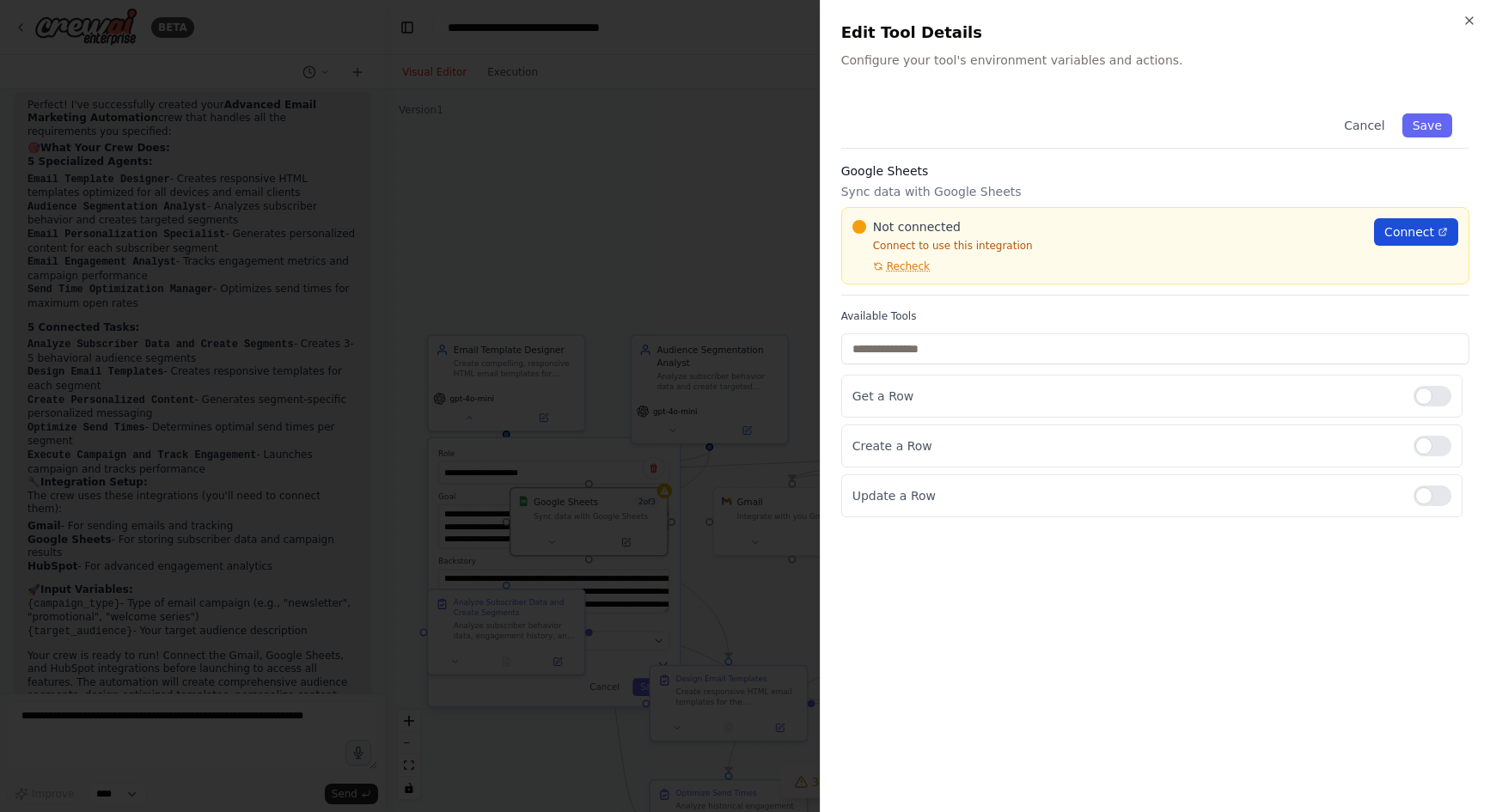
click at [1403, 228] on span "Connect" at bounding box center [1409, 232] width 50 height 17
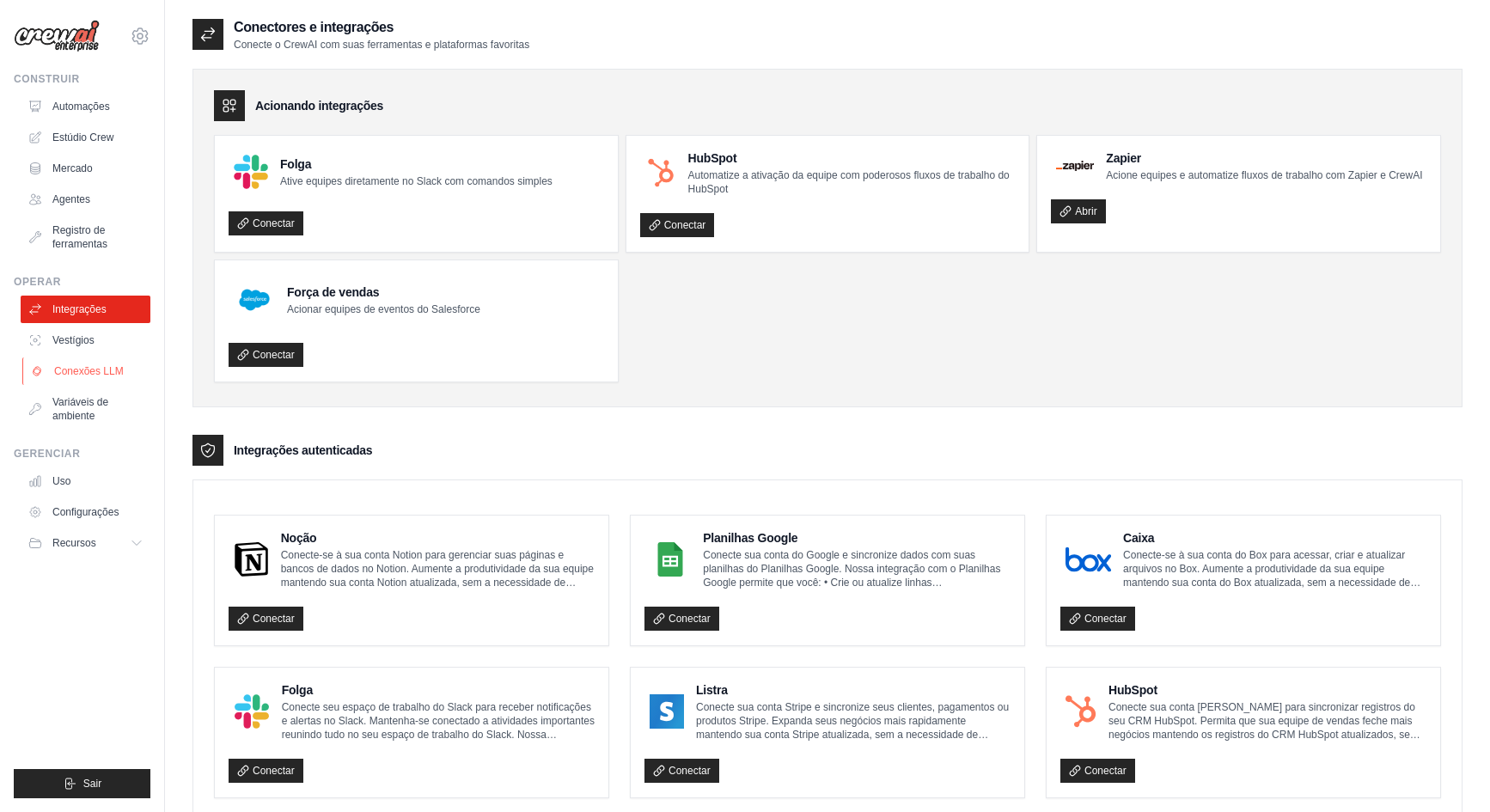
click at [92, 372] on font "Conexões LLM" at bounding box center [89, 371] width 70 height 12
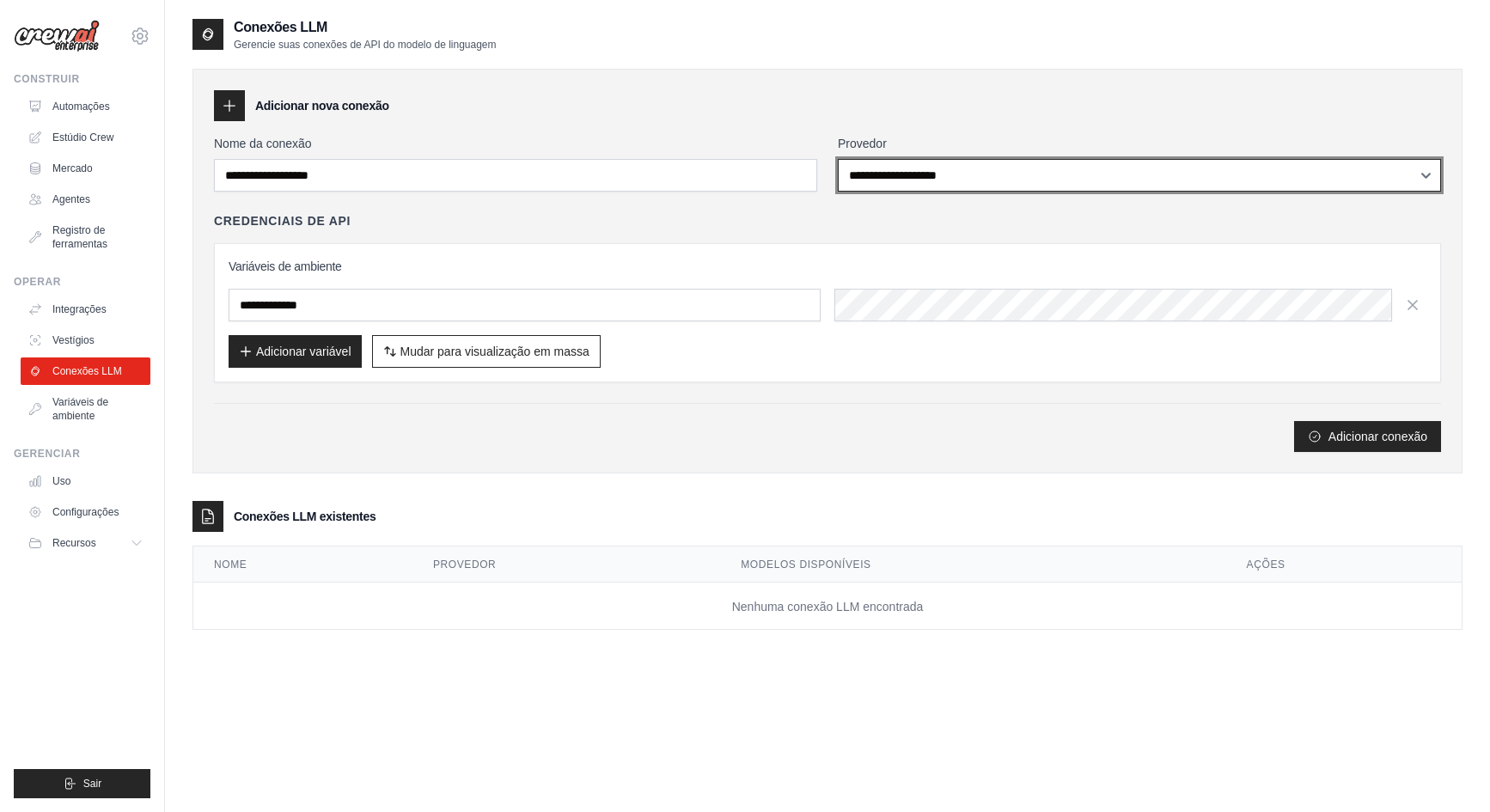
click at [1128, 159] on select "**********" at bounding box center [1140, 175] width 603 height 33
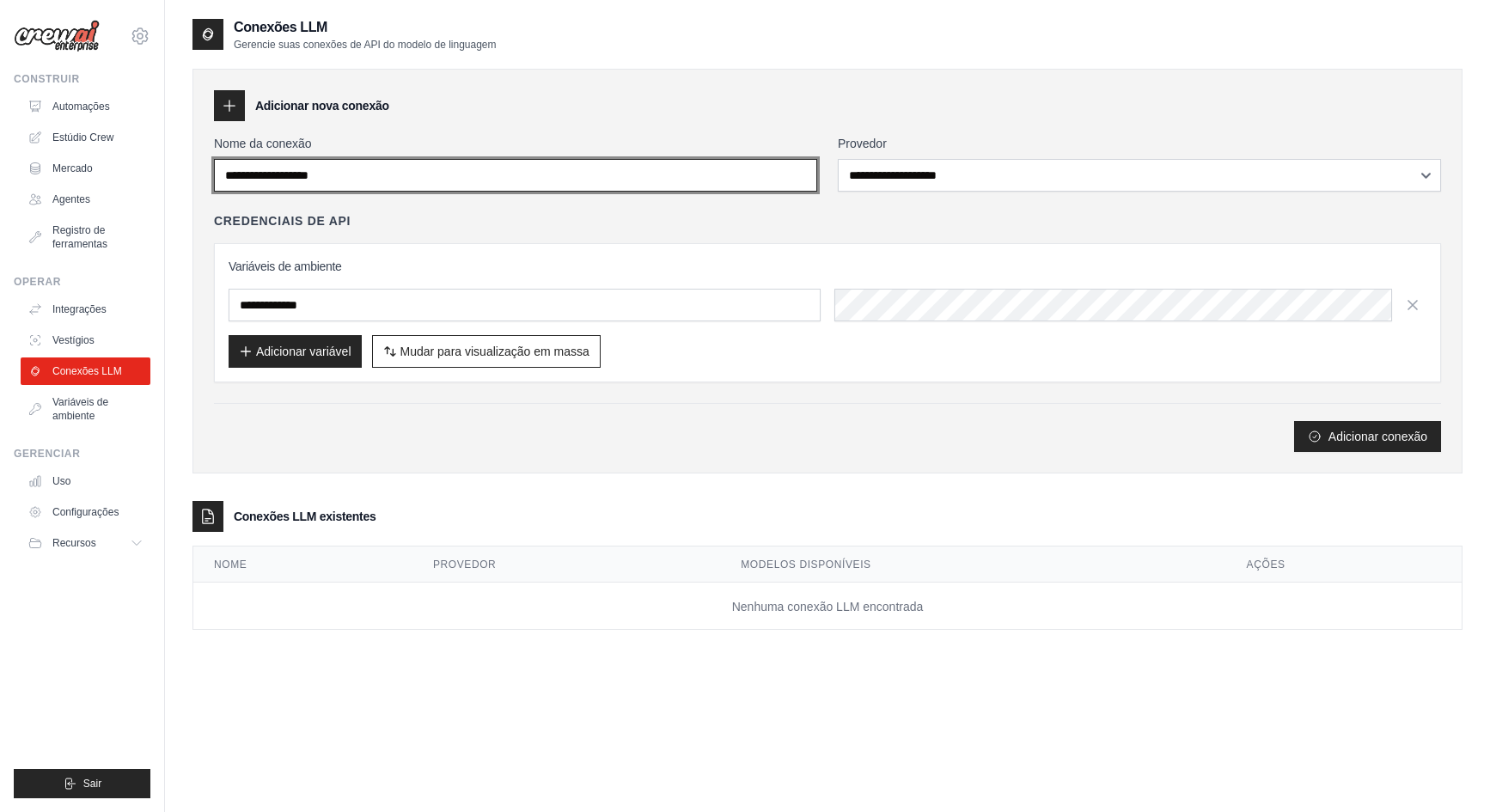
click at [387, 179] on input "Nome da conexão" at bounding box center [516, 175] width 603 height 33
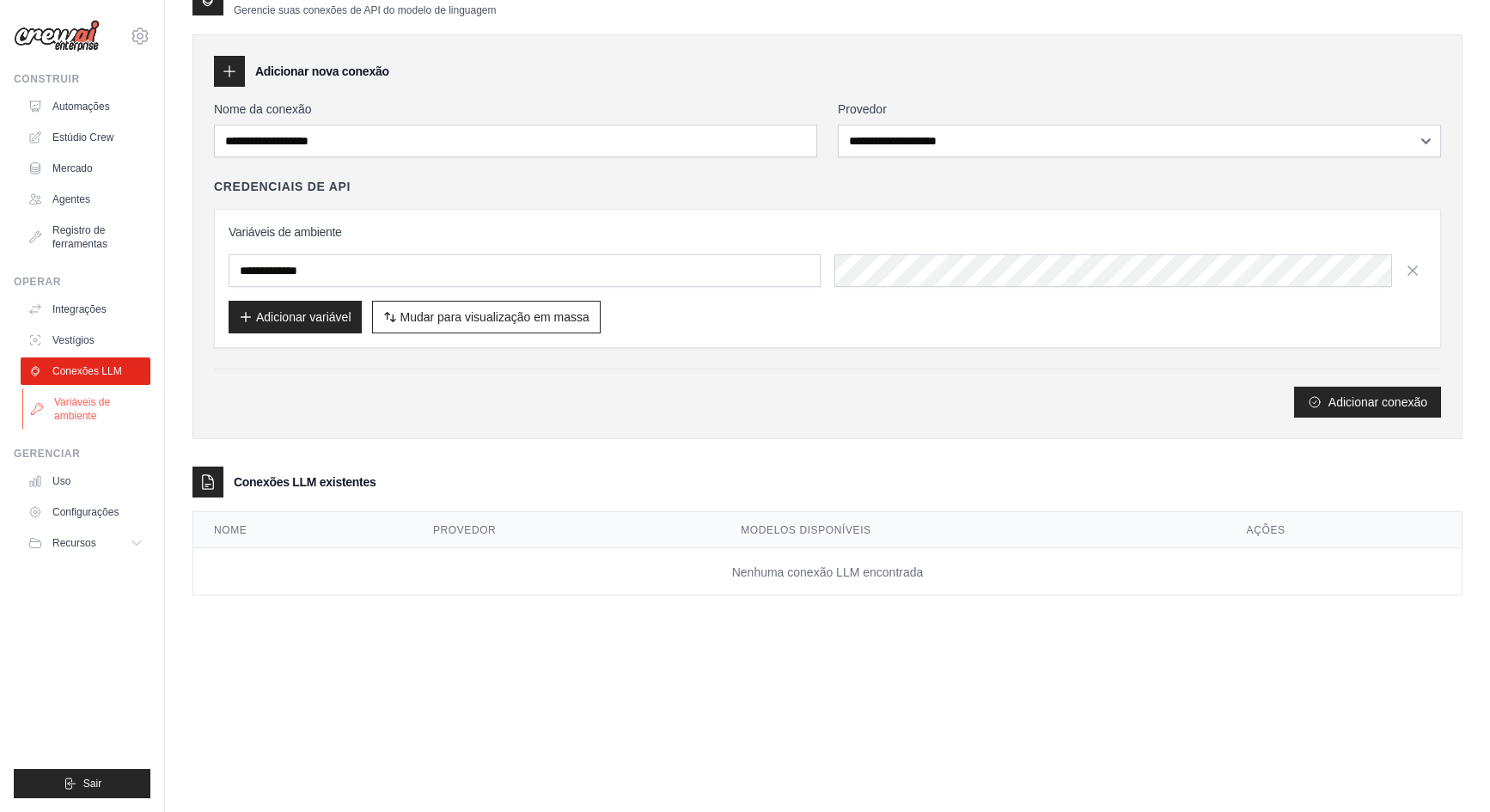
click at [92, 415] on font "Variáveis ​​de ambiente" at bounding box center [82, 409] width 56 height 26
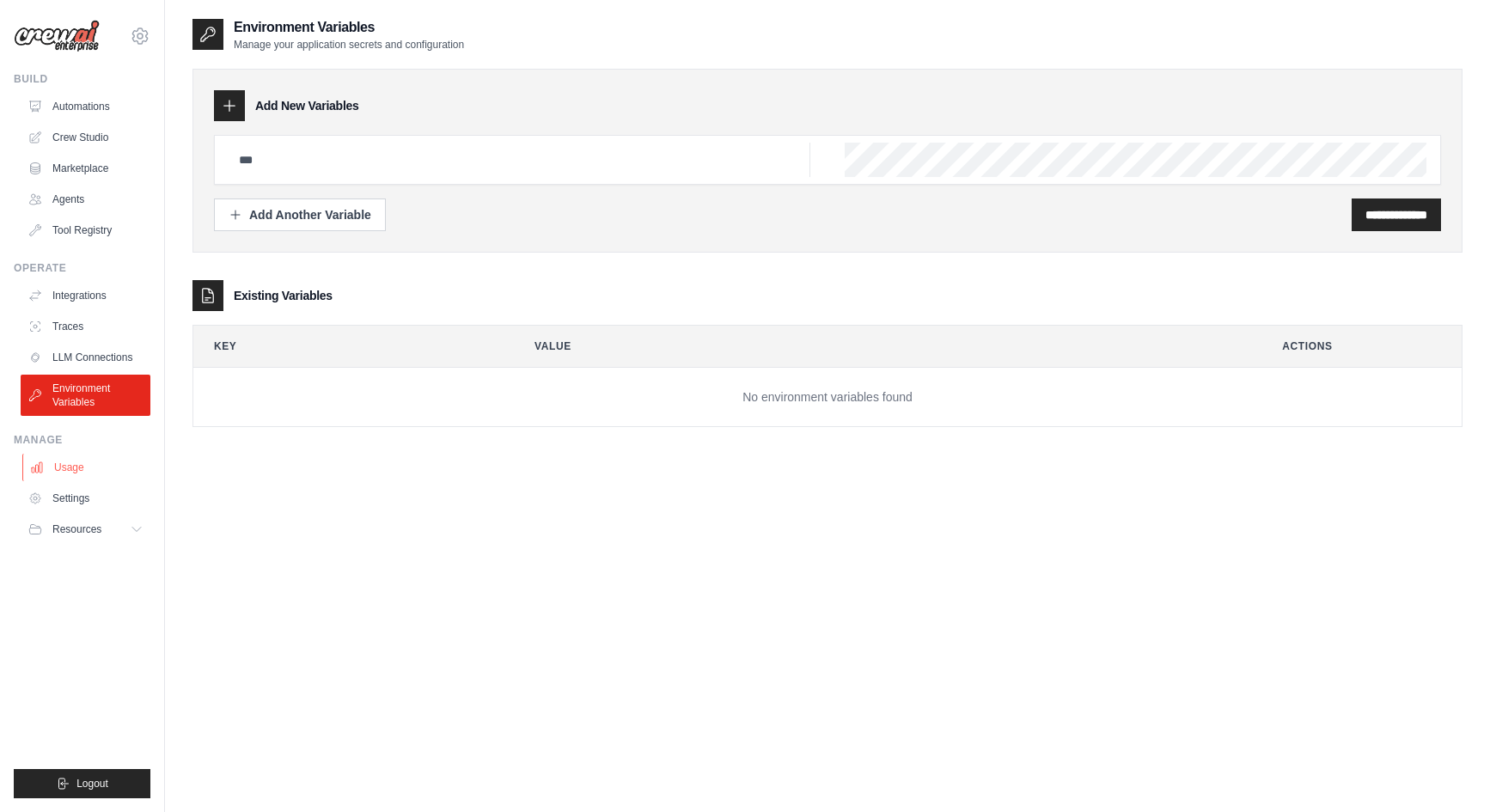
click at [70, 469] on link "Usage" at bounding box center [87, 468] width 129 height 28
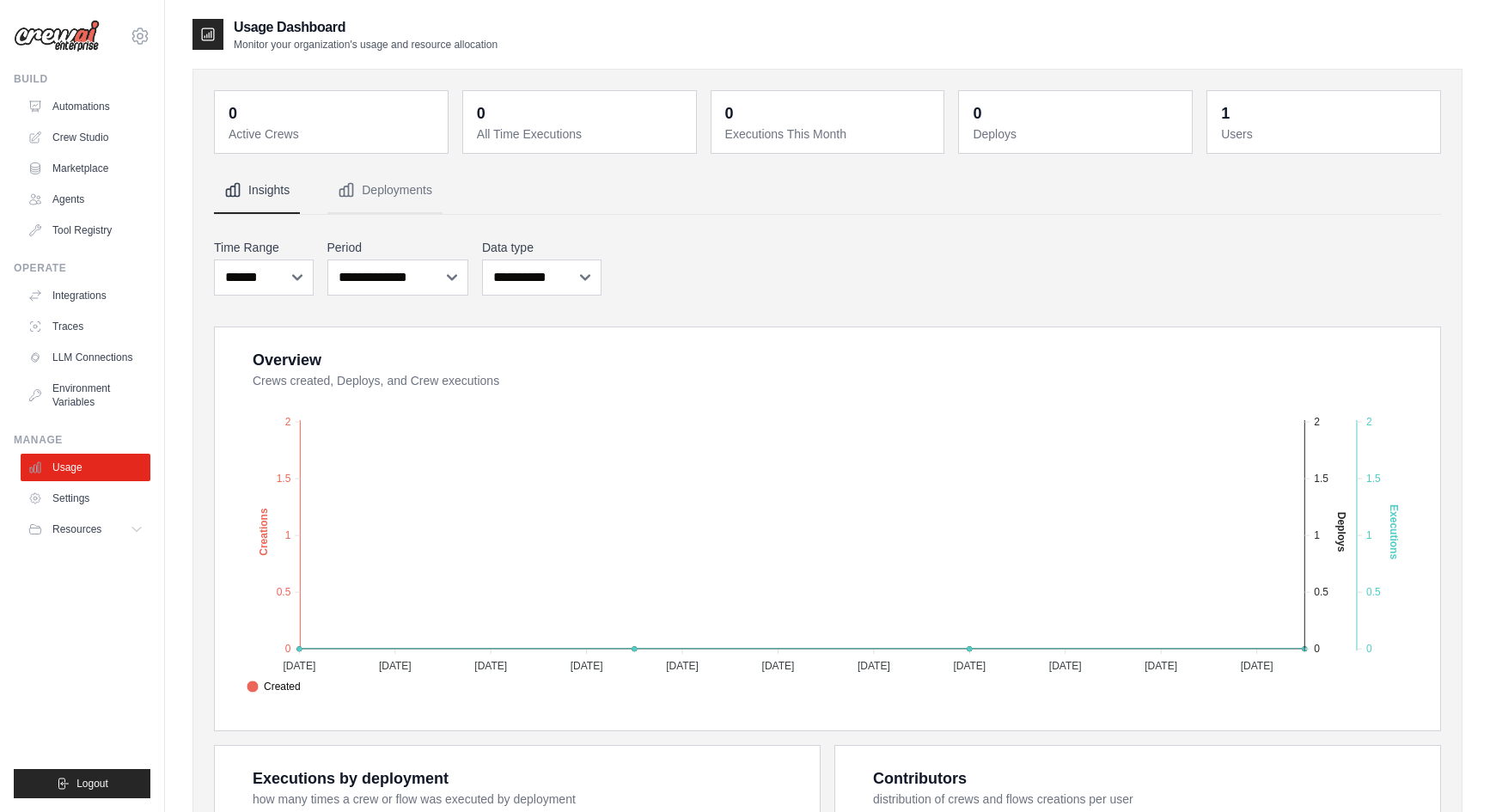
click at [60, 38] on img at bounding box center [57, 36] width 86 height 33
